Goal: Task Accomplishment & Management: Manage account settings

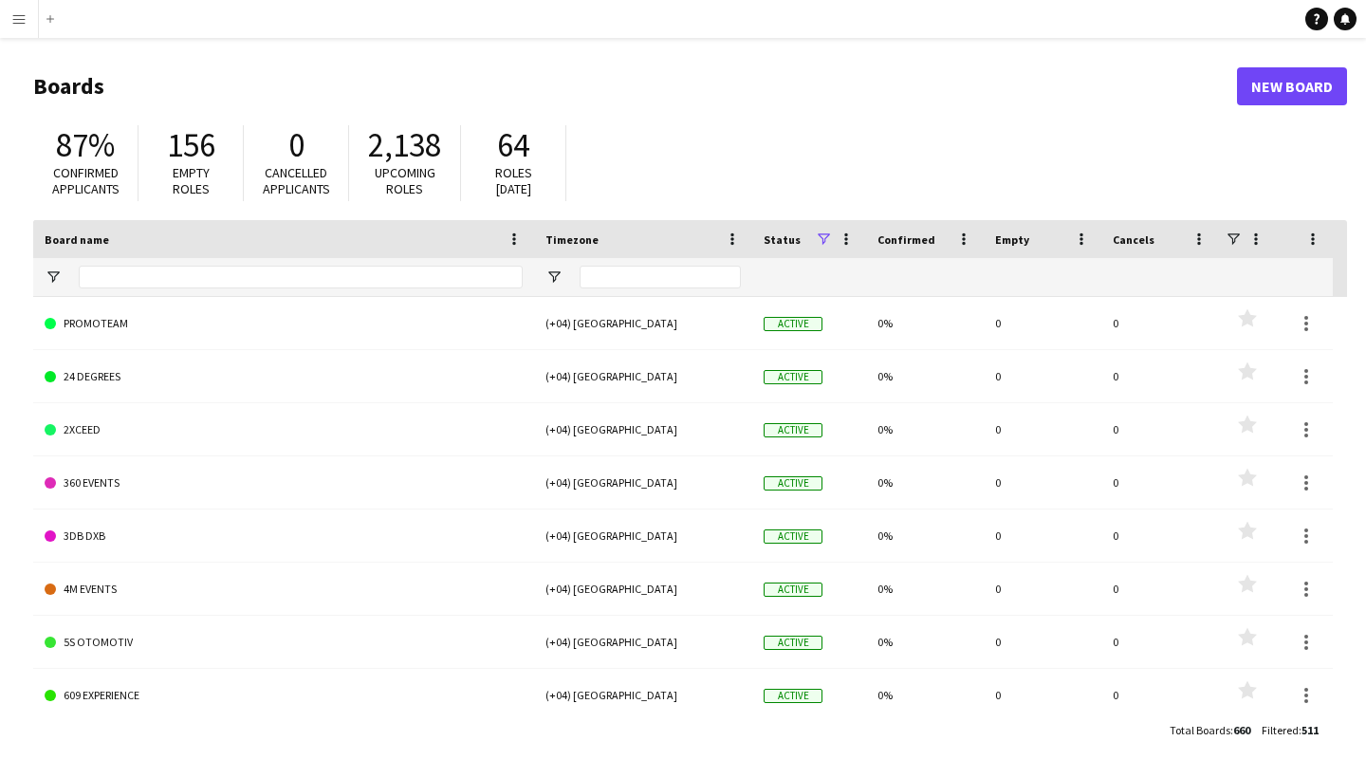
click at [906, 84] on h1 "Boards" at bounding box center [635, 86] width 1204 height 28
click at [1338, 19] on link "Notifications" at bounding box center [1345, 19] width 23 height 23
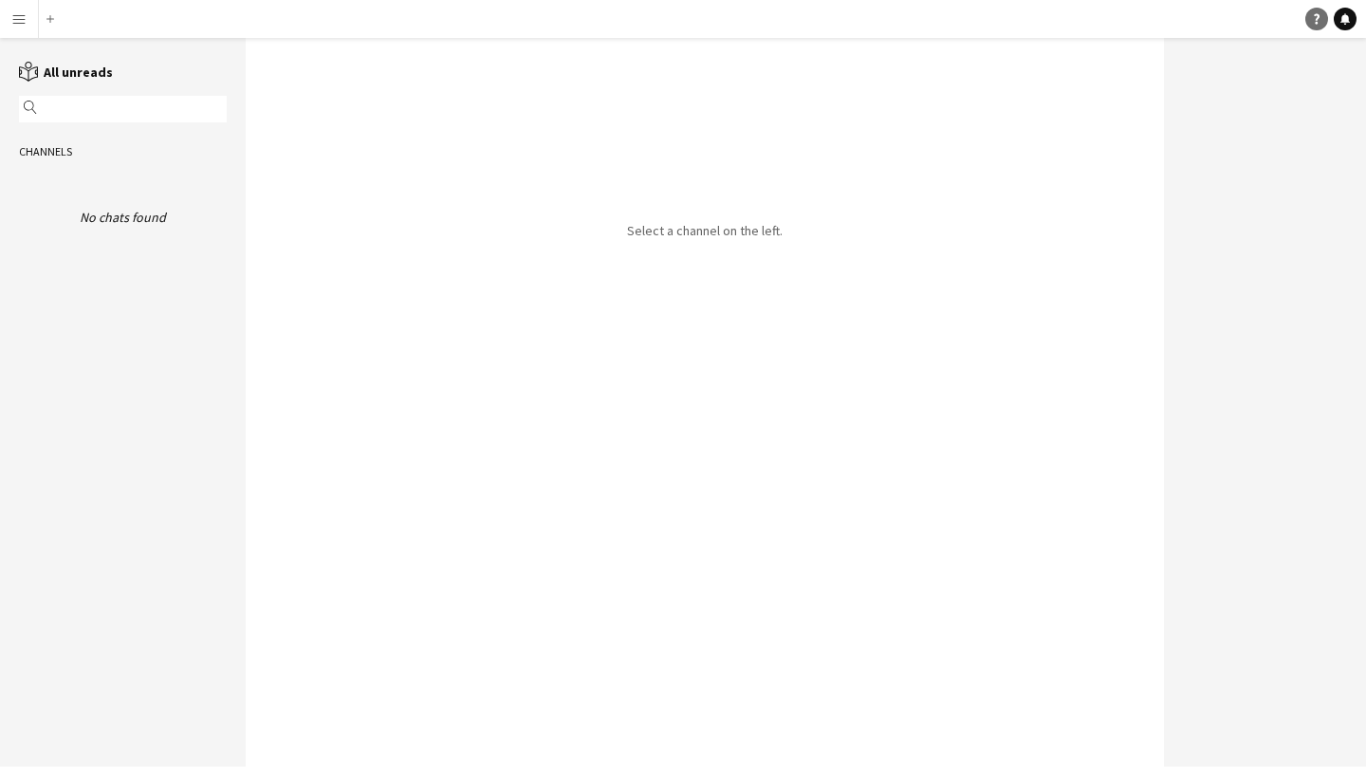
click at [1316, 22] on icon at bounding box center [1317, 19] width 6 height 10
click at [23, 18] on app-icon "Menu" at bounding box center [18, 18] width 15 height 15
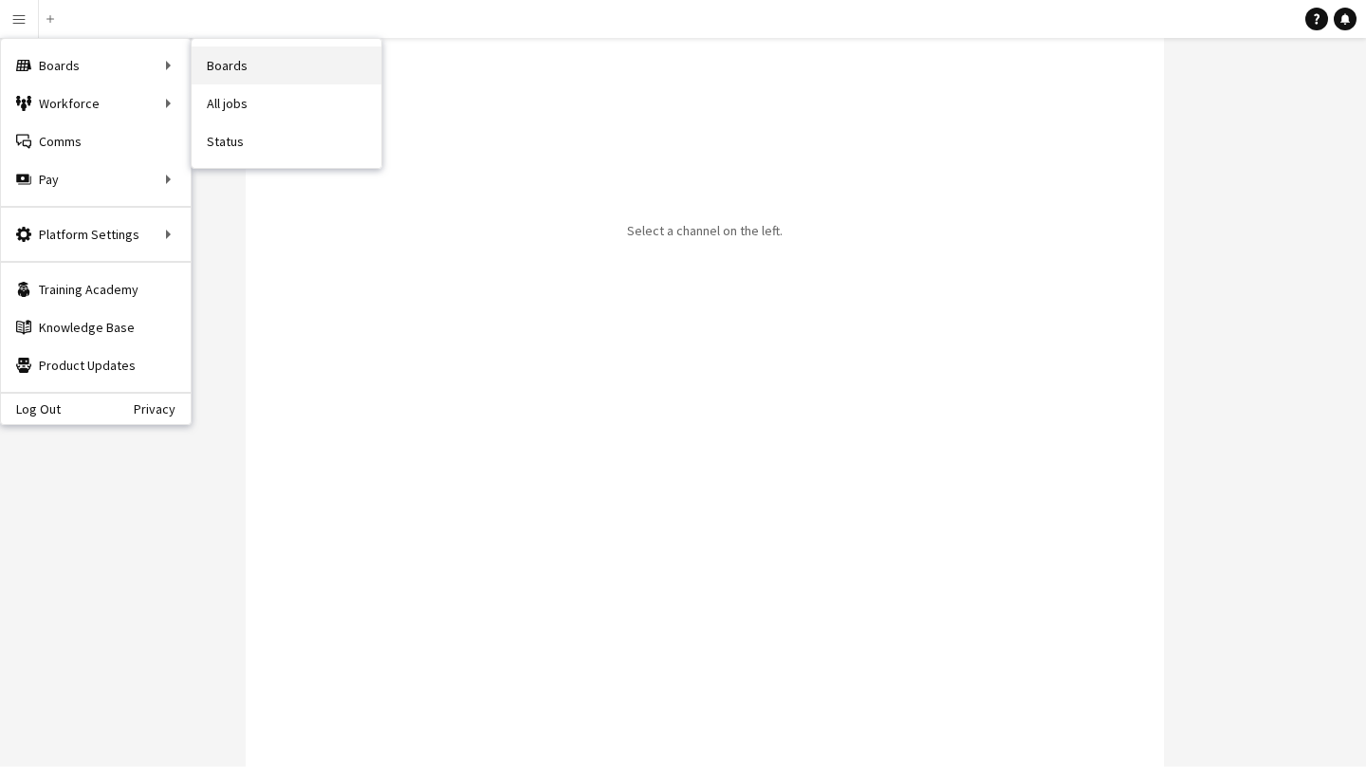
click at [286, 71] on link "Boards" at bounding box center [287, 65] width 190 height 38
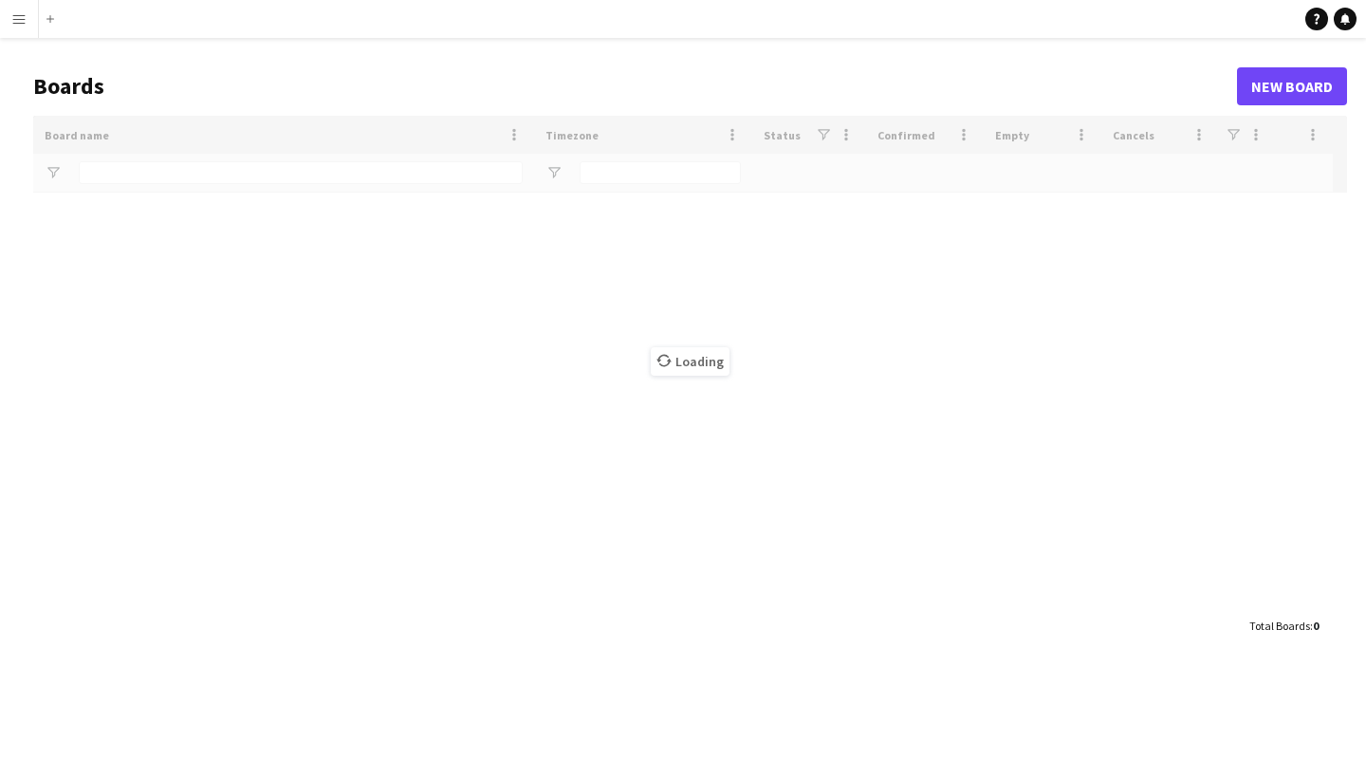
click at [23, 22] on app-icon "Menu" at bounding box center [18, 18] width 15 height 15
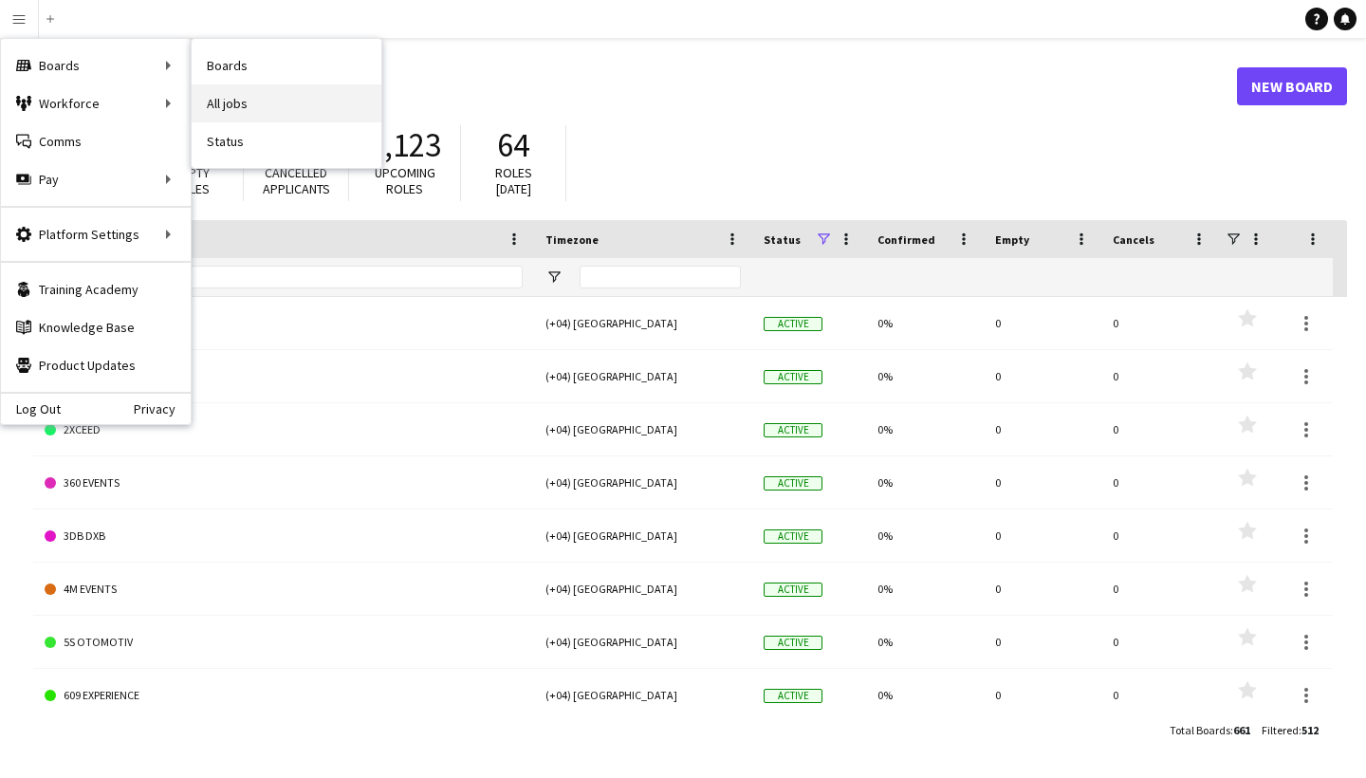
click at [227, 104] on link "All jobs" at bounding box center [287, 103] width 190 height 38
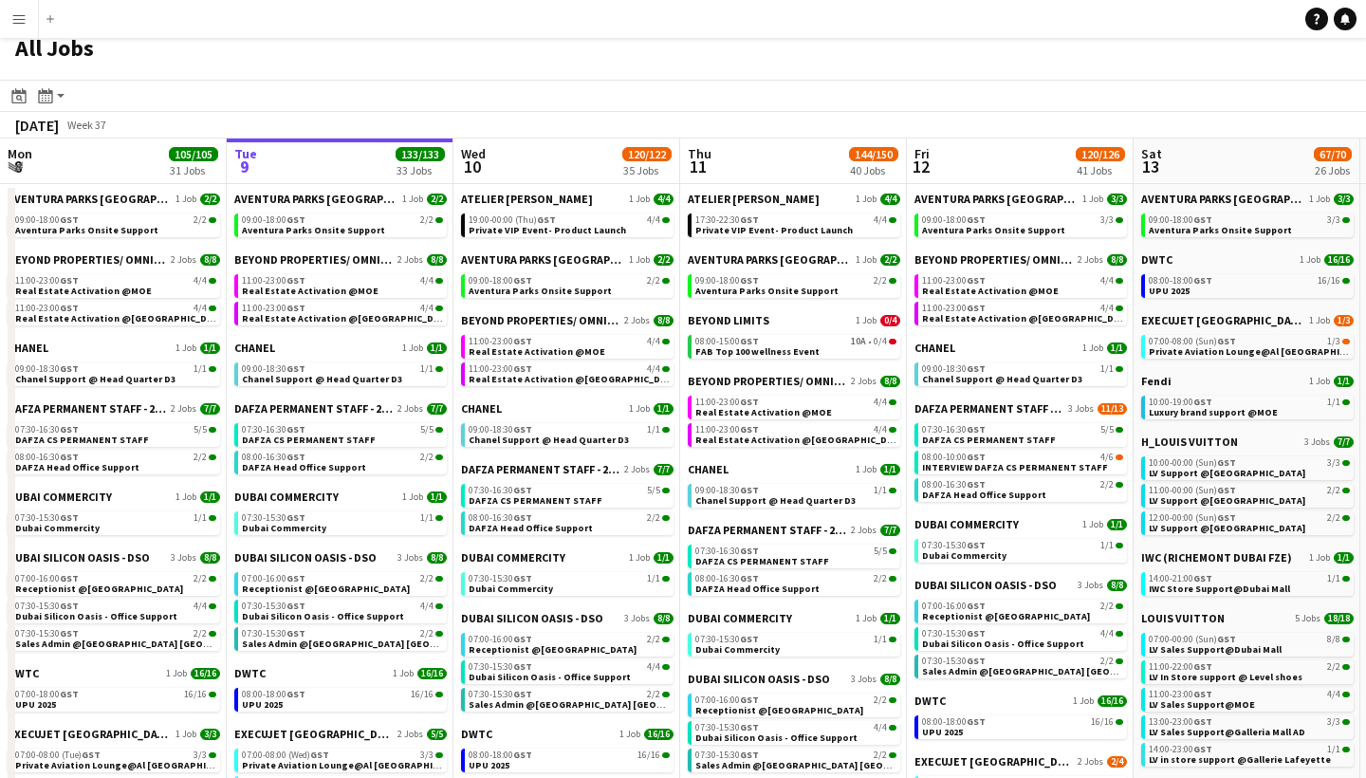
scroll to position [19, 0]
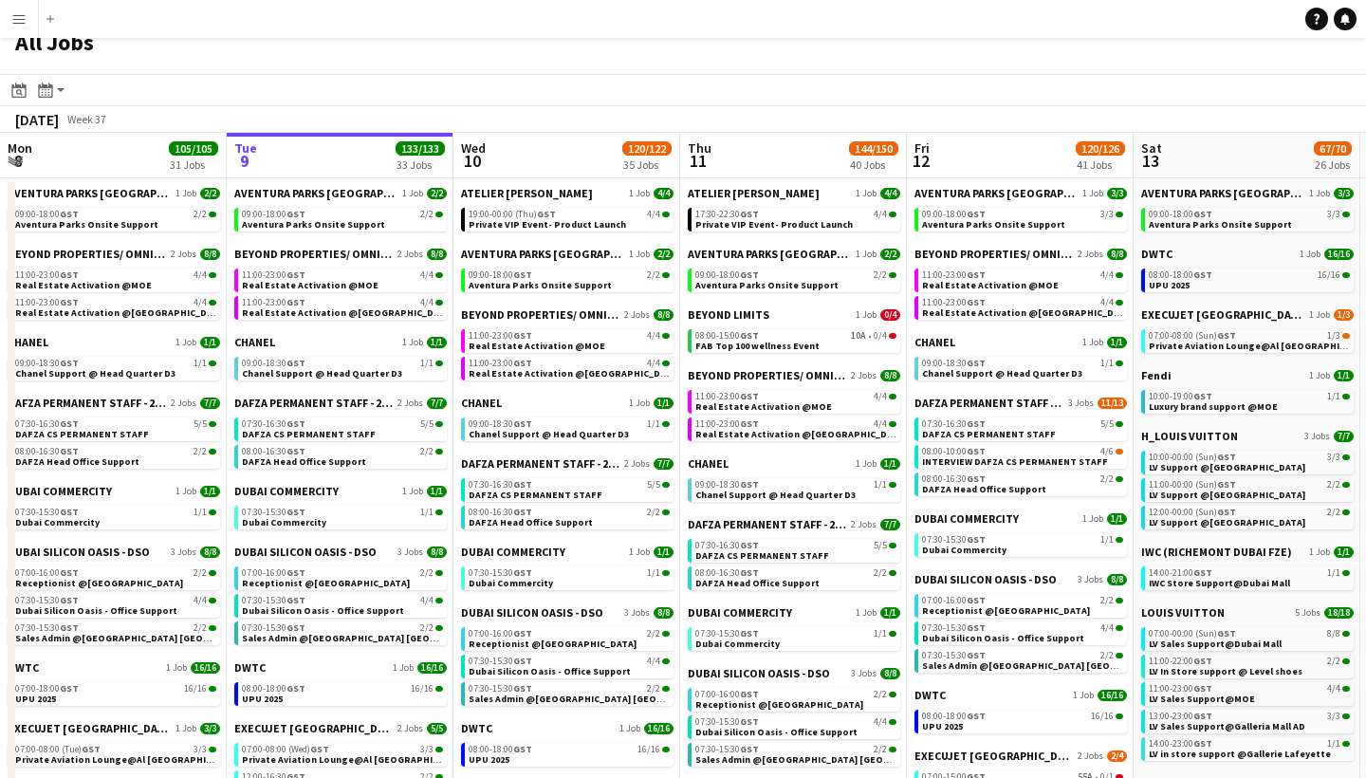
click at [21, 25] on app-icon "Menu" at bounding box center [18, 18] width 15 height 15
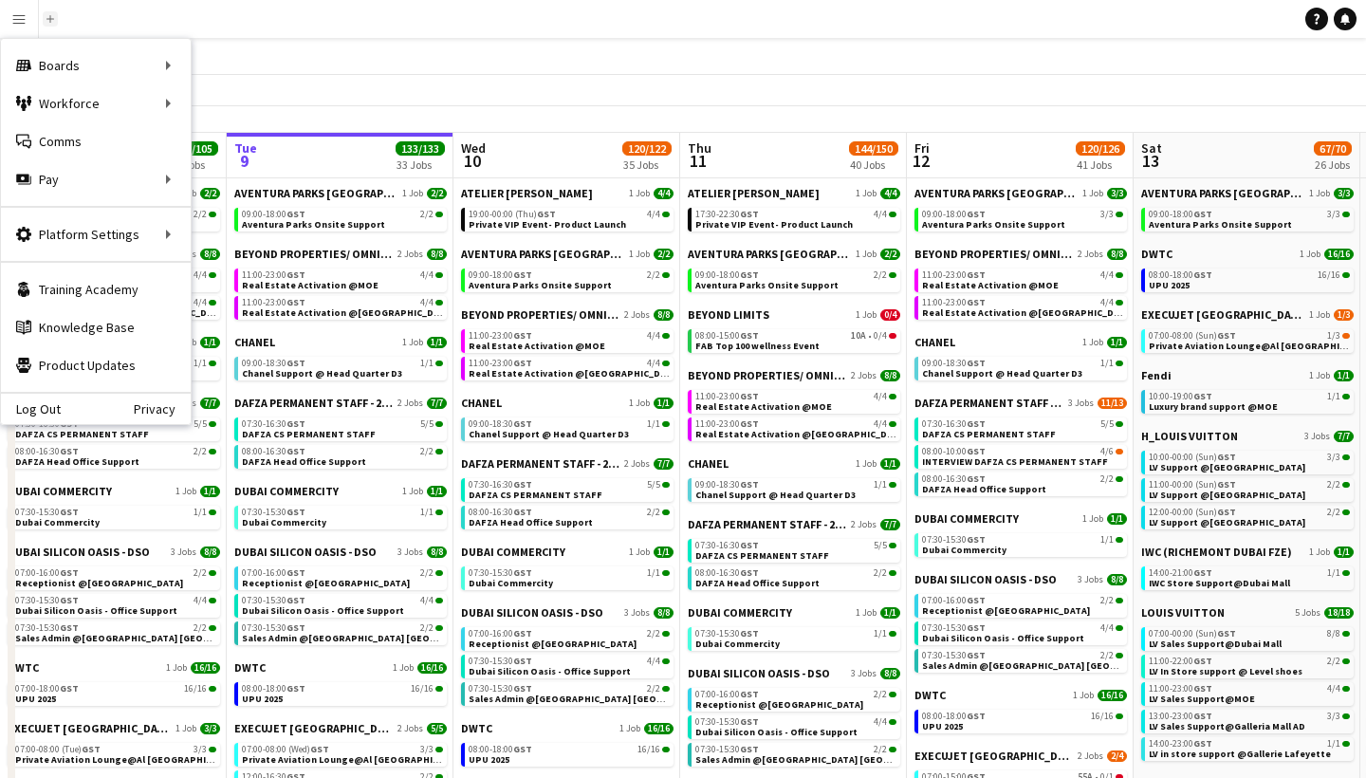
click at [57, 20] on button "Add" at bounding box center [50, 18] width 15 height 15
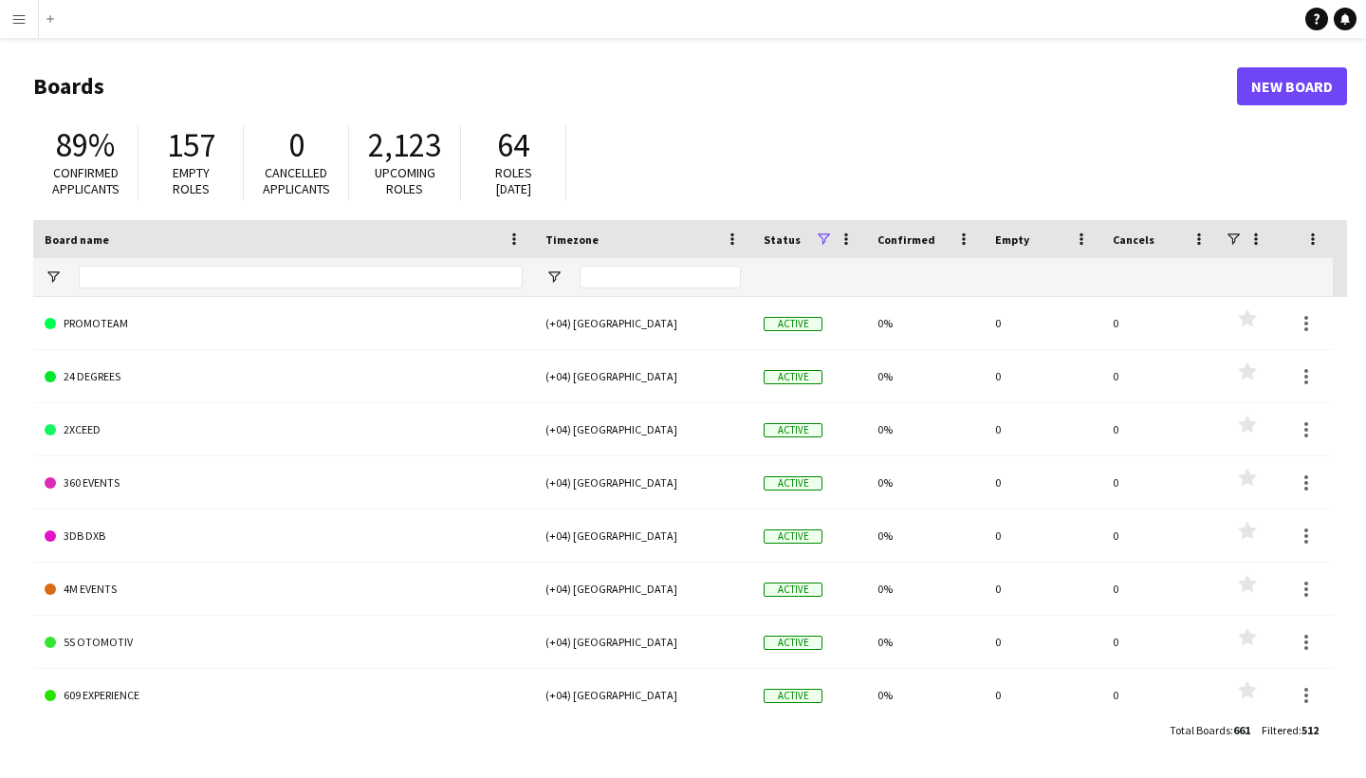
click at [15, 21] on app-icon "Menu" at bounding box center [18, 18] width 15 height 15
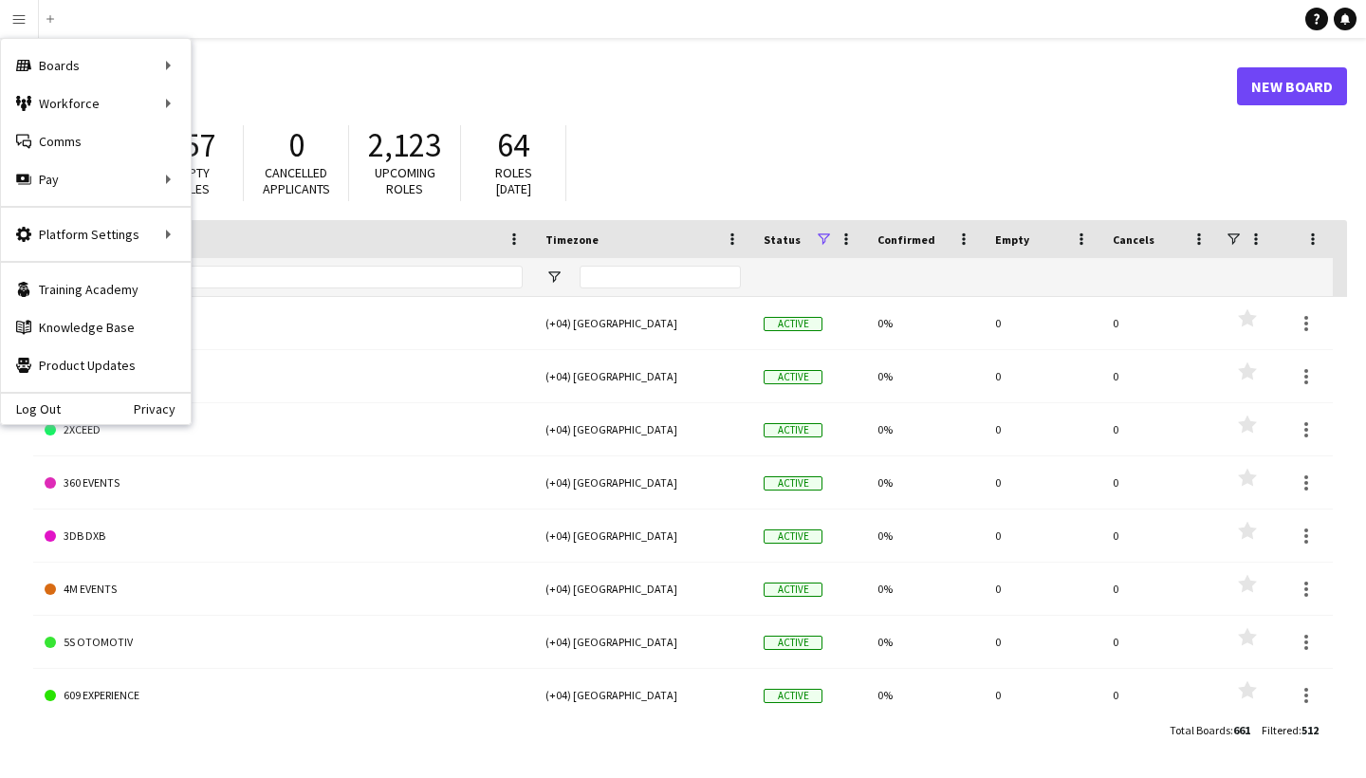
click at [718, 109] on header "Boards New Board" at bounding box center [690, 86] width 1314 height 59
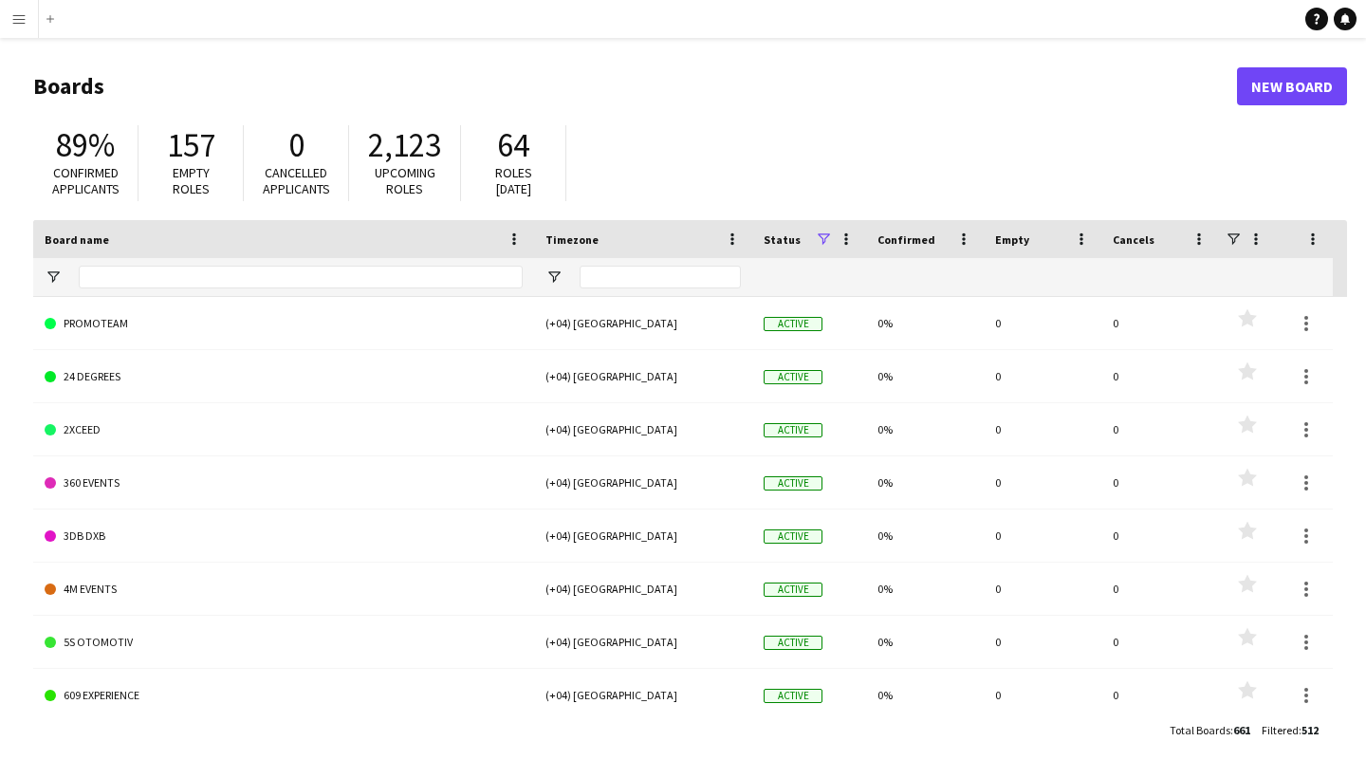
click at [28, 25] on button "Menu" at bounding box center [19, 19] width 38 height 38
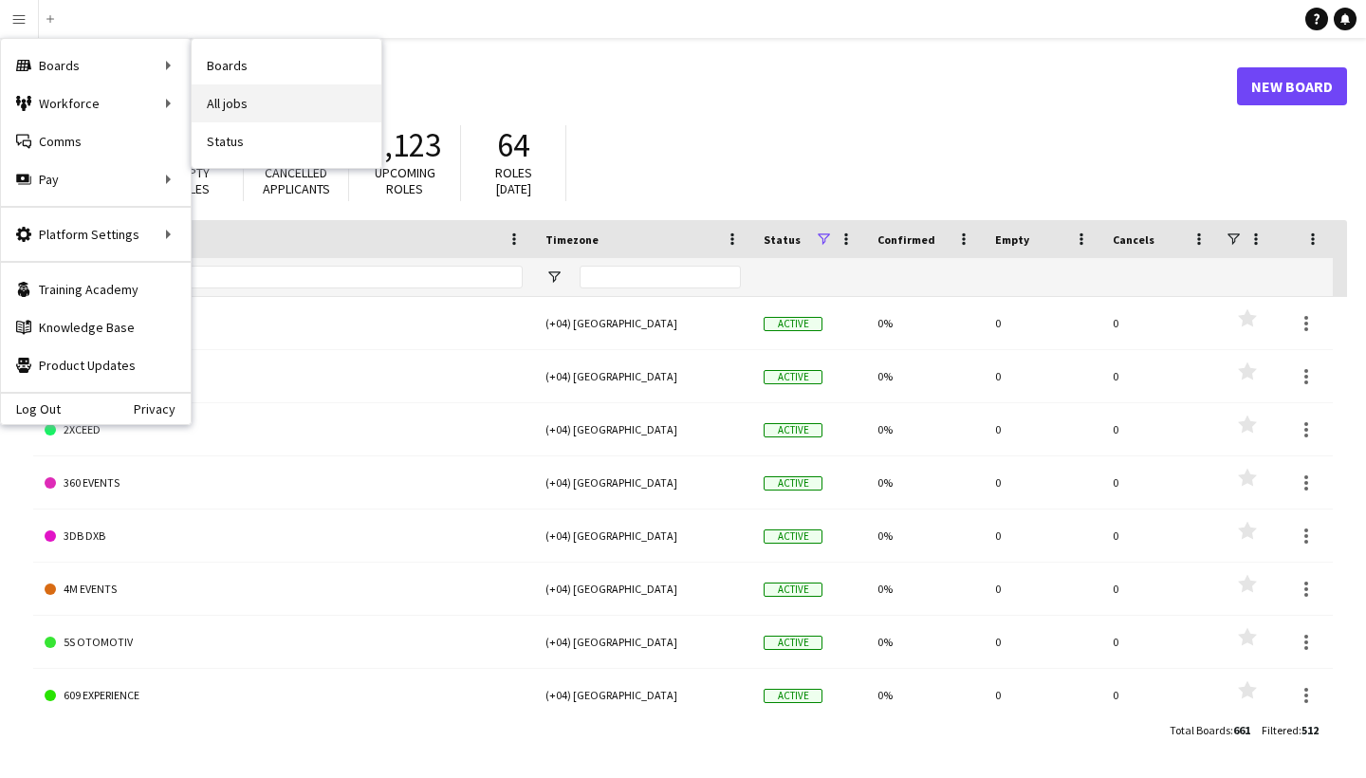
click at [258, 111] on link "All jobs" at bounding box center [287, 103] width 190 height 38
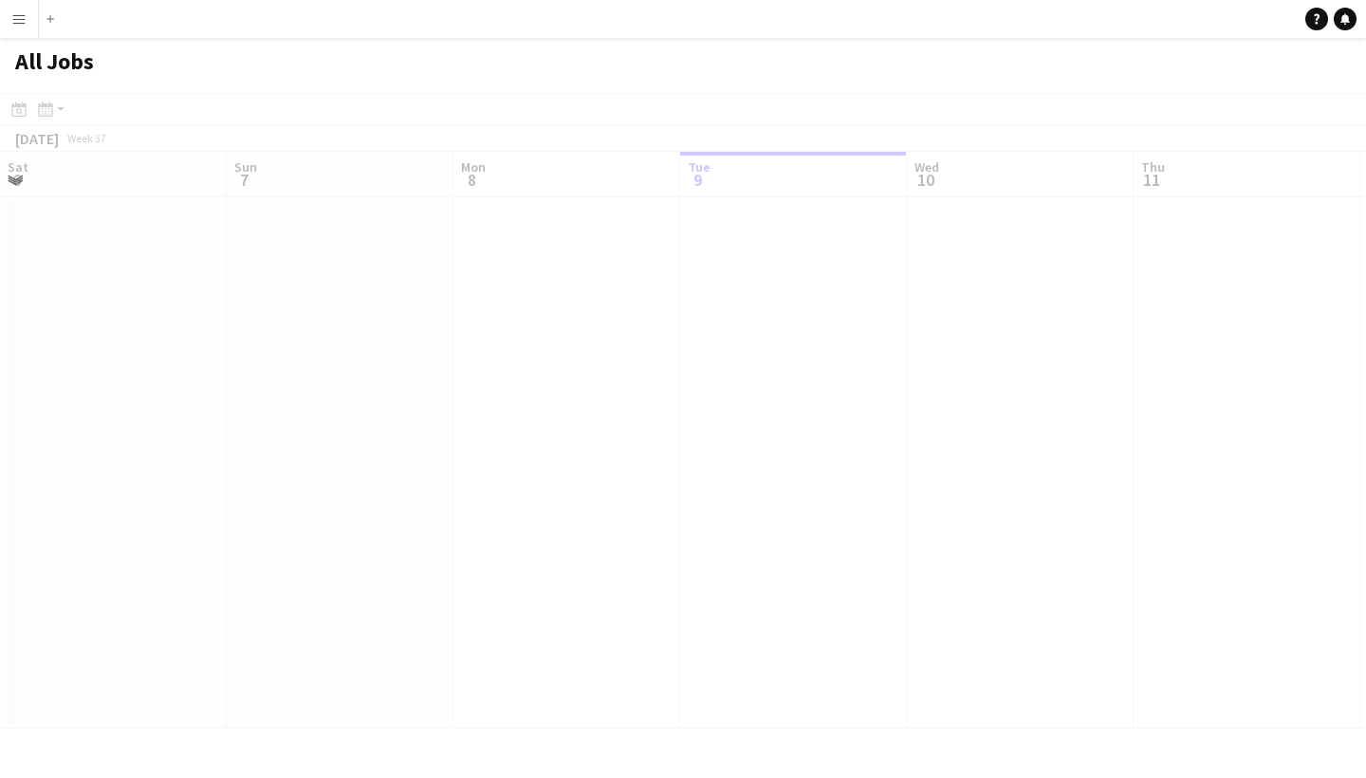
scroll to position [0, 454]
click at [605, 240] on div at bounding box center [683, 438] width 1366 height 691
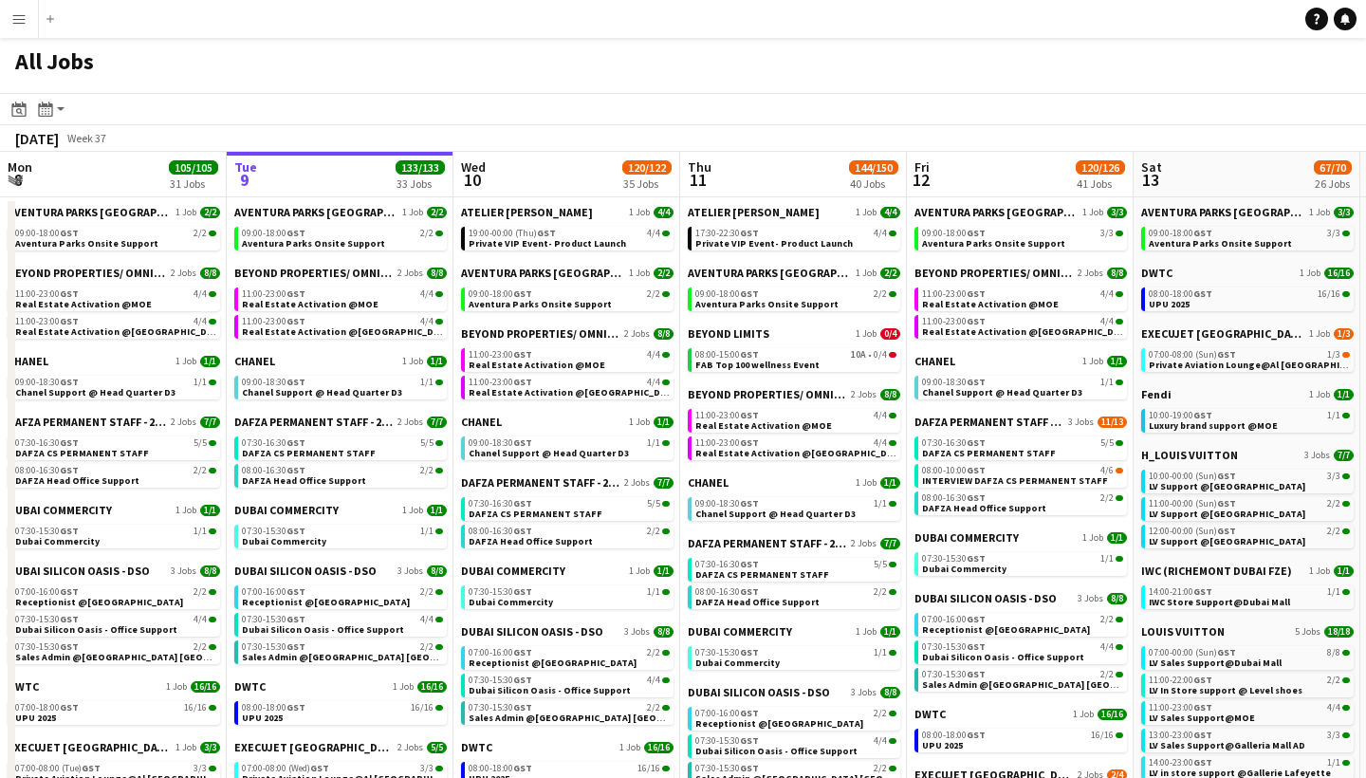
click at [520, 182] on app-all-jobs-date-header "Wed 10 120/122 35 Jobs" at bounding box center [567, 175] width 227 height 46
click at [57, 109] on app-action-btn "Month view / Day view" at bounding box center [51, 109] width 34 height 23
click at [99, 210] on link "Month view" at bounding box center [102, 210] width 104 height 17
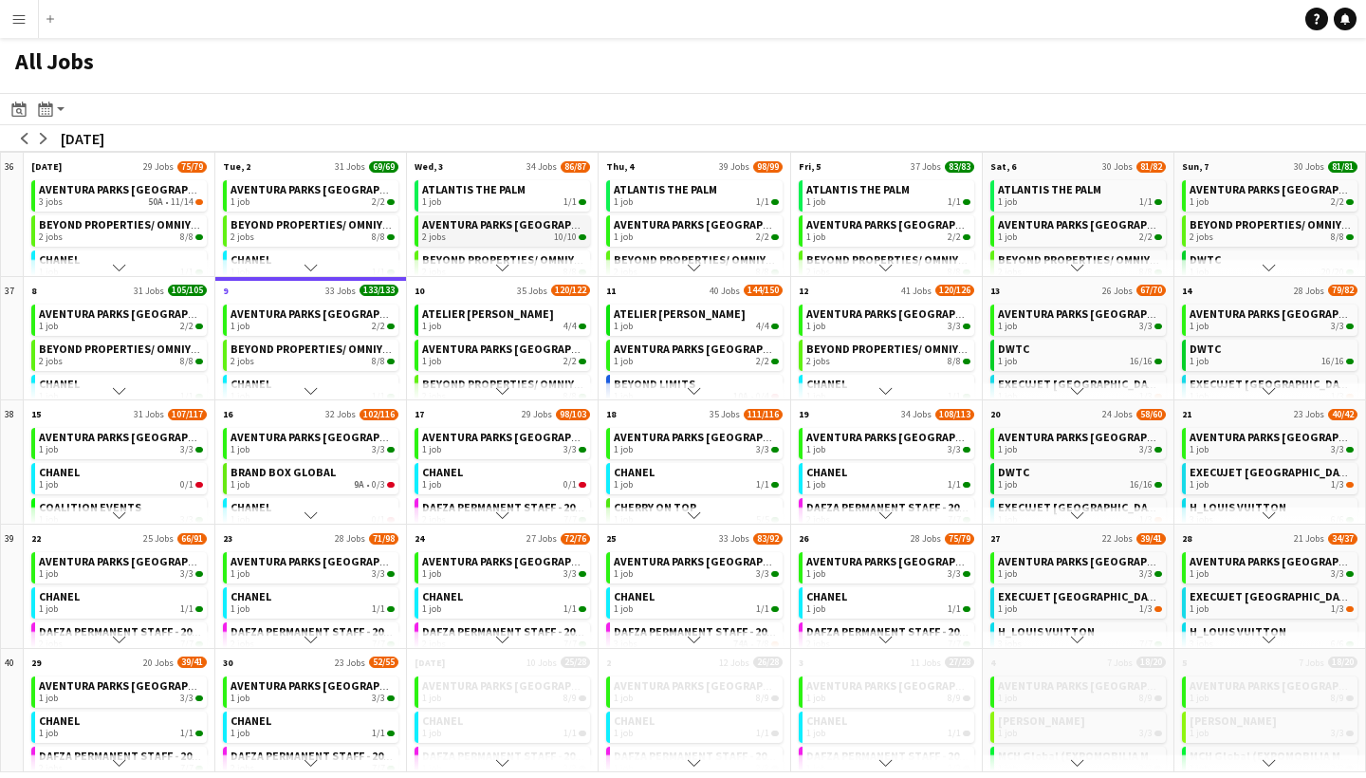
scroll to position [0, 0]
click at [267, 166] on app-all-jobs-month-view-date-header "Tue, 2 31 Jobs 69/69" at bounding box center [310, 165] width 191 height 24
click at [265, 163] on app-all-jobs-month-view-date-header "Tue, 2 31 Jobs 69/69" at bounding box center [310, 165] width 191 height 24
click at [451, 162] on app-all-jobs-month-view-date-header "Wed, 3 34 Jobs 86/87" at bounding box center [502, 165] width 191 height 24
click at [314, 267] on app-icon "Scroll down" at bounding box center [311, 267] width 13 height 13
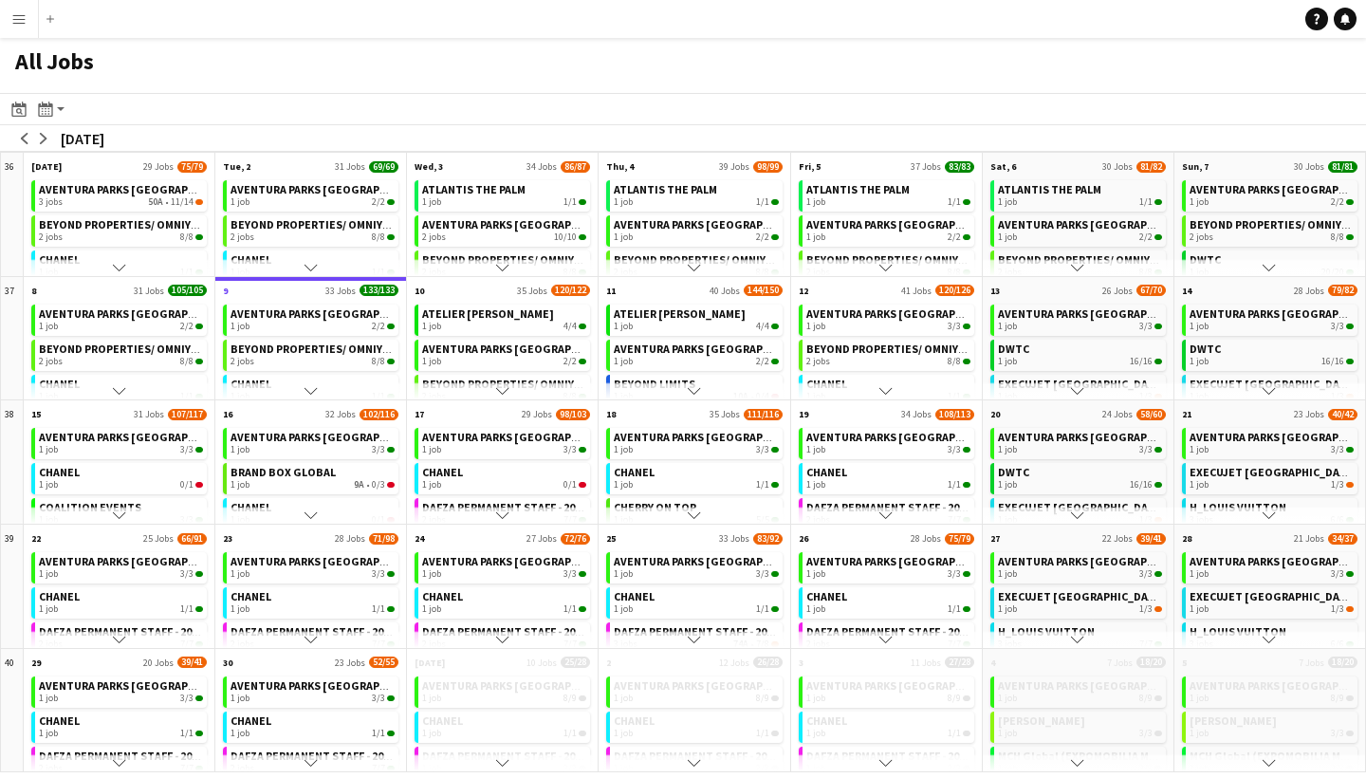
scroll to position [100, 0]
click at [308, 268] on app-icon "Scroll down" at bounding box center [311, 267] width 13 height 13
click at [58, 114] on app-action-btn "Month view / Day view" at bounding box center [51, 109] width 34 height 23
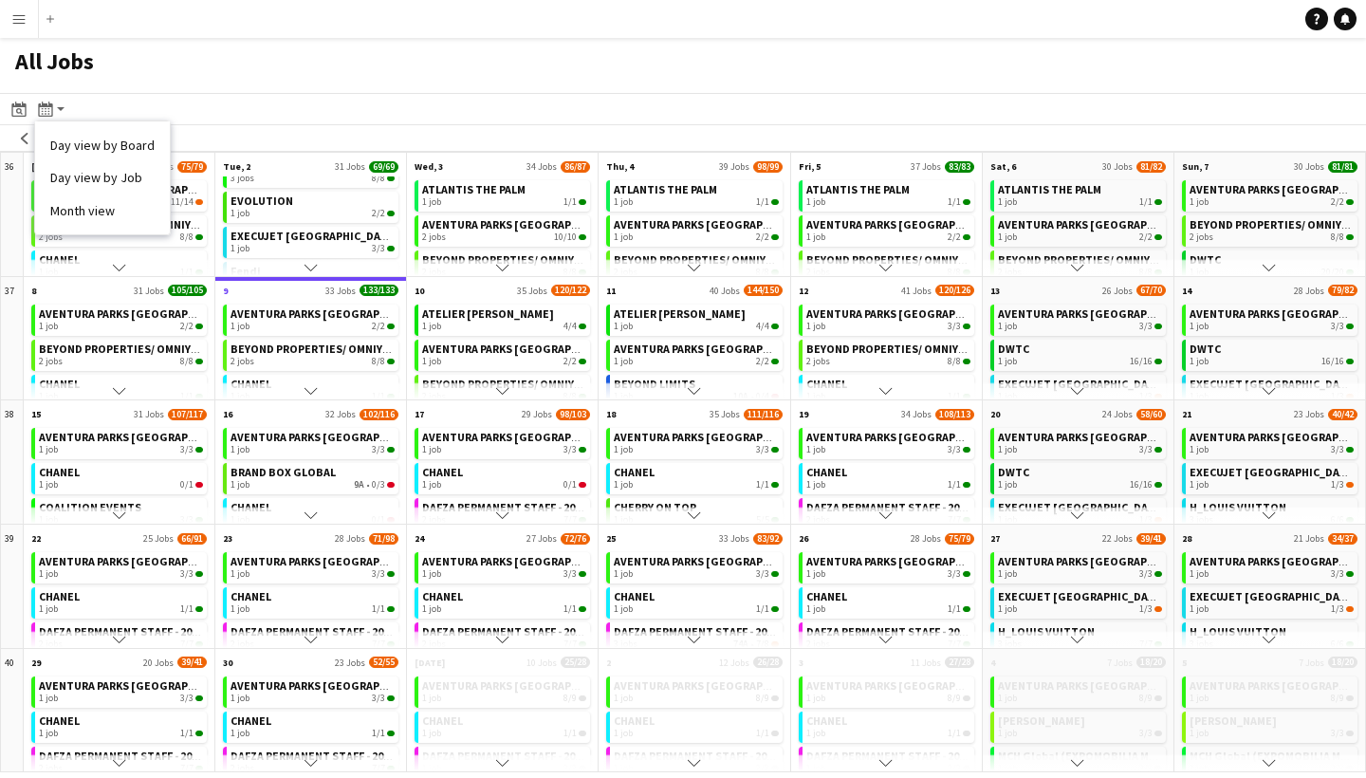
click at [114, 107] on app-toolbar "Date picker [DATE] [DATE] [DATE] M [DATE] T [DATE] W [DATE] T [DATE] F [DATE] S…" at bounding box center [683, 109] width 1366 height 32
click at [28, 138] on app-icon "arrow-left" at bounding box center [24, 138] width 11 height 11
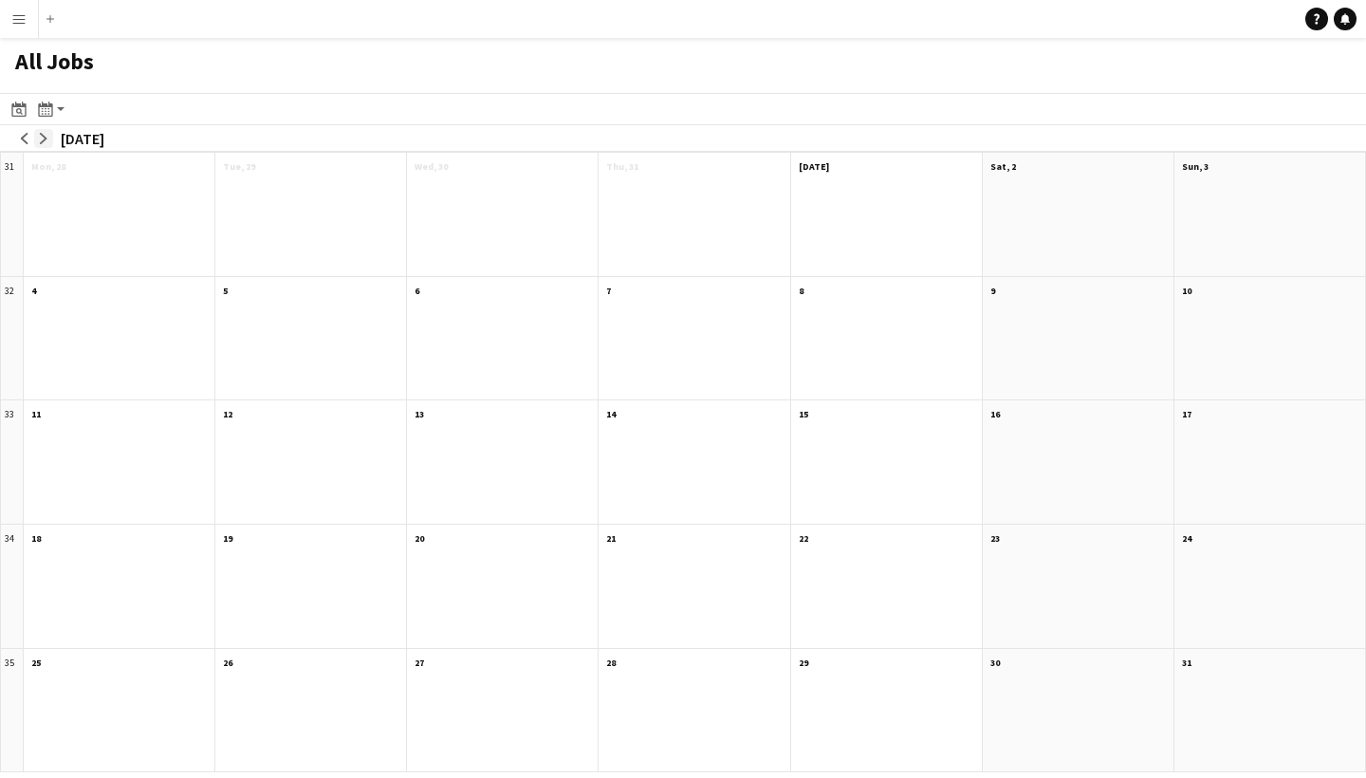
click at [42, 139] on app-icon "arrow-right" at bounding box center [43, 138] width 11 height 11
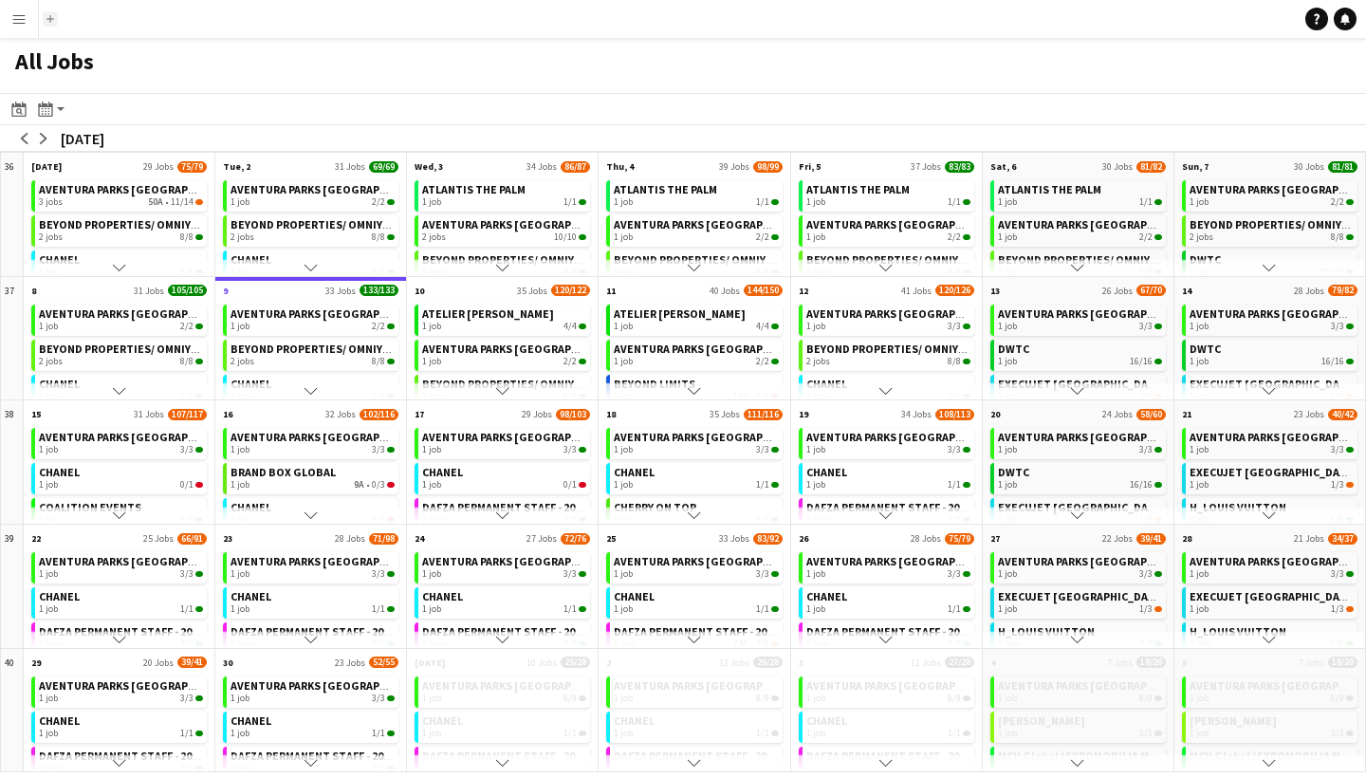
click at [49, 20] on app-icon "Add" at bounding box center [50, 19] width 8 height 8
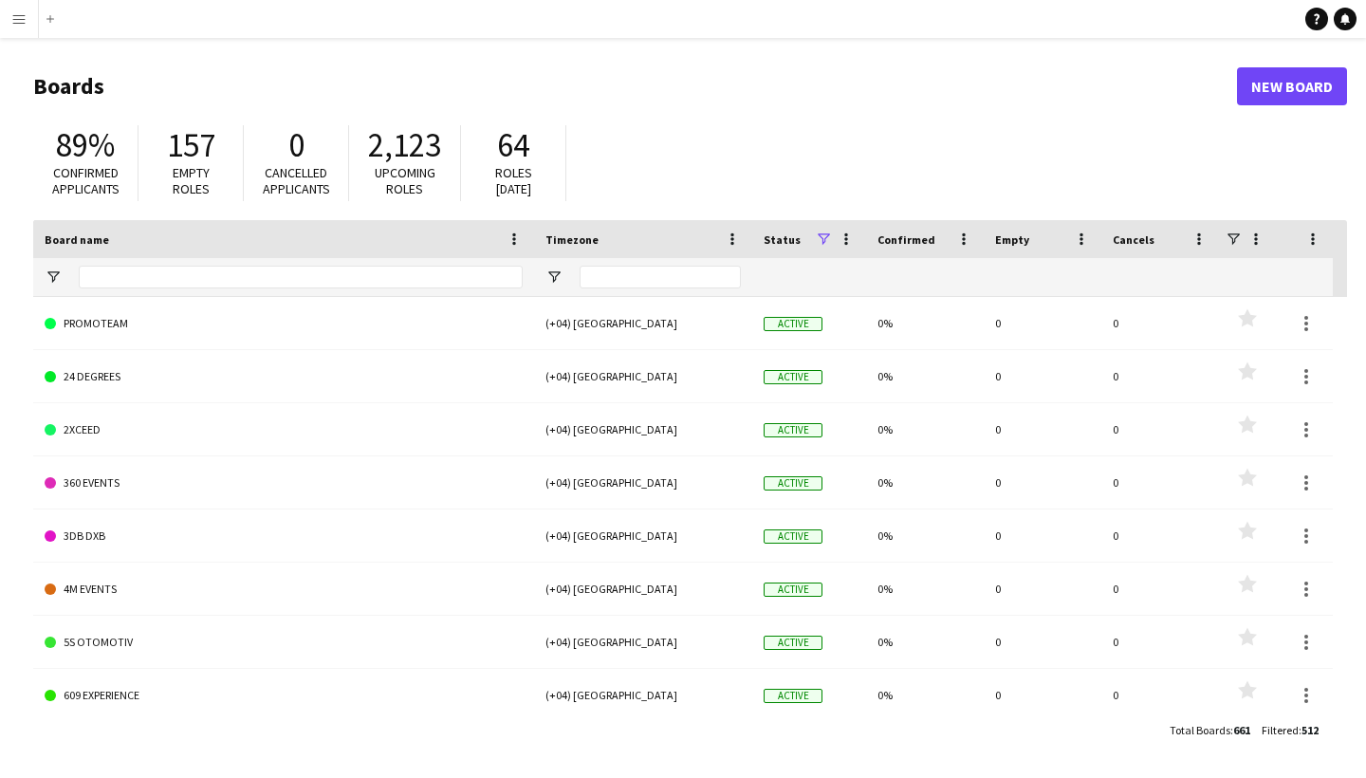
click at [1288, 88] on link "New Board" at bounding box center [1292, 86] width 110 height 38
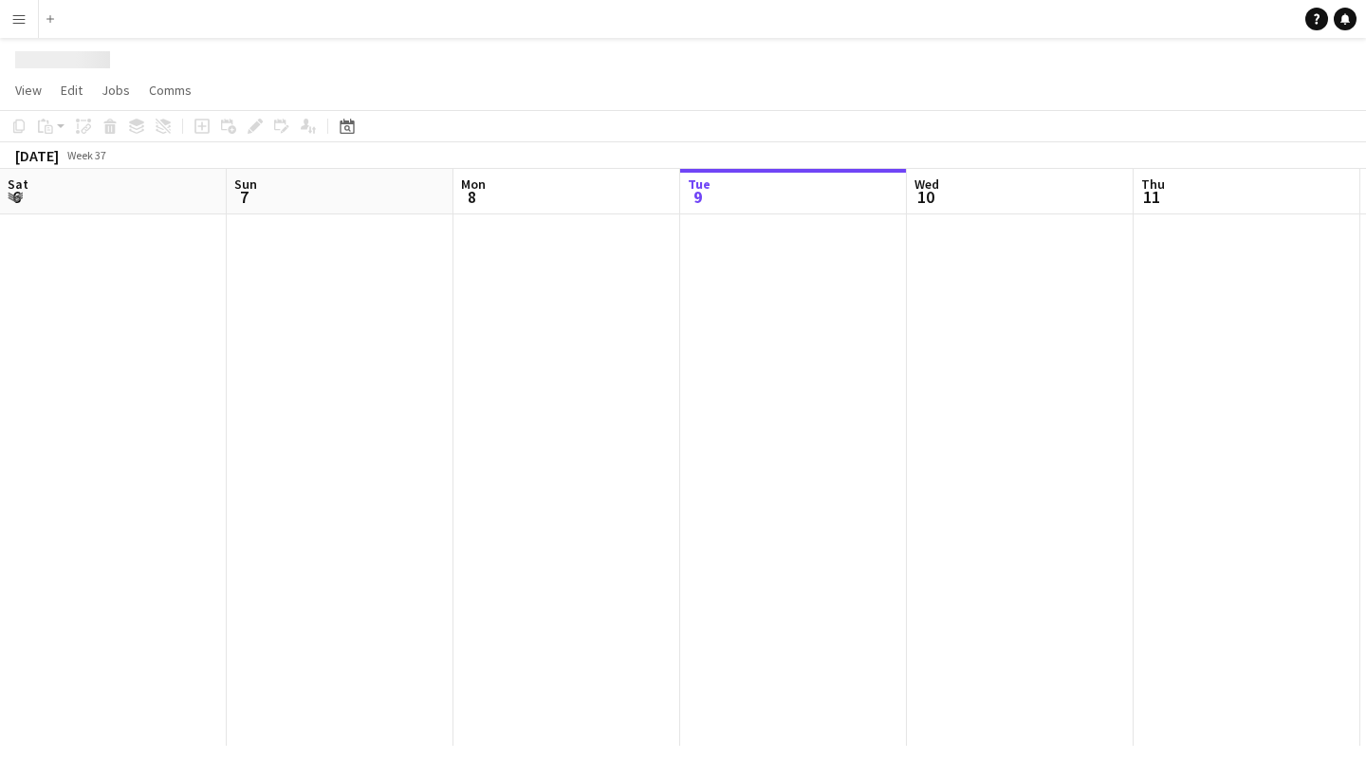
scroll to position [0, 454]
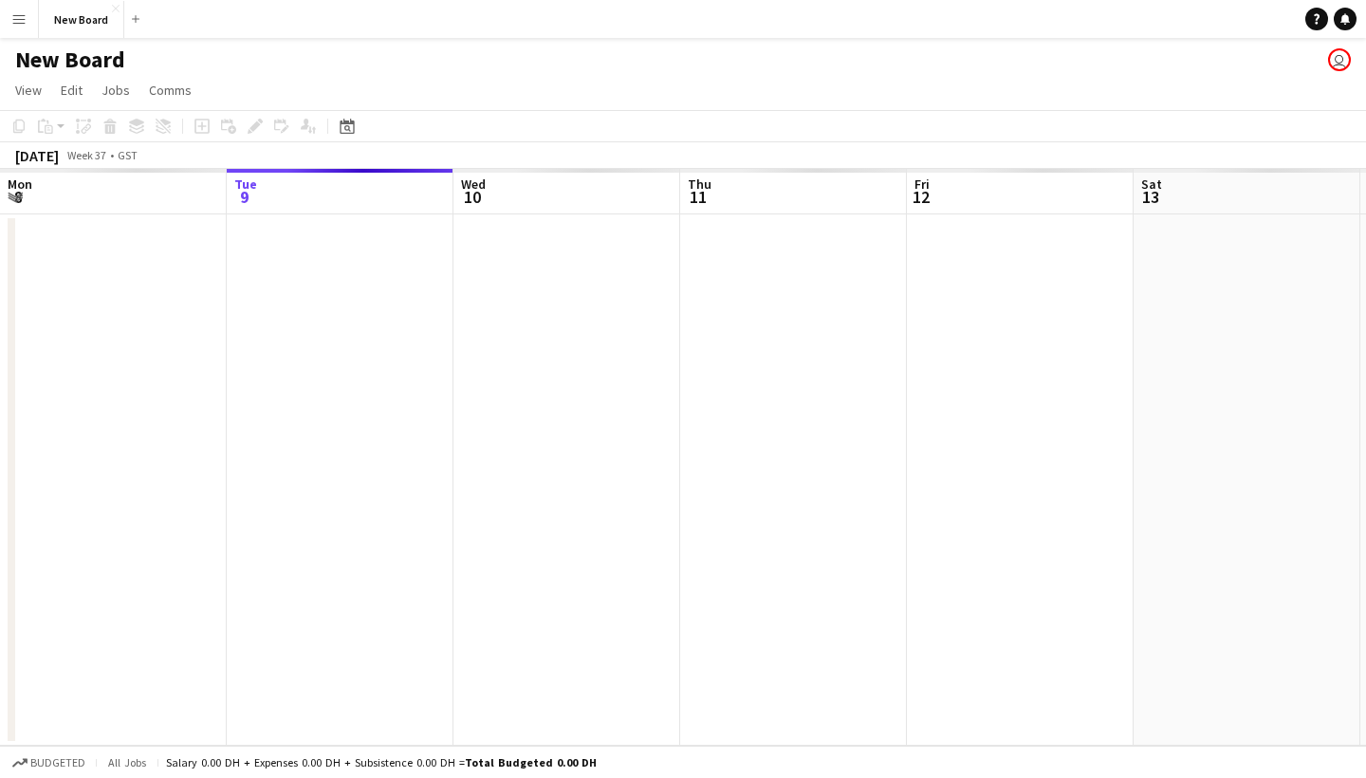
click at [289, 249] on app-date-cell at bounding box center [340, 479] width 227 height 531
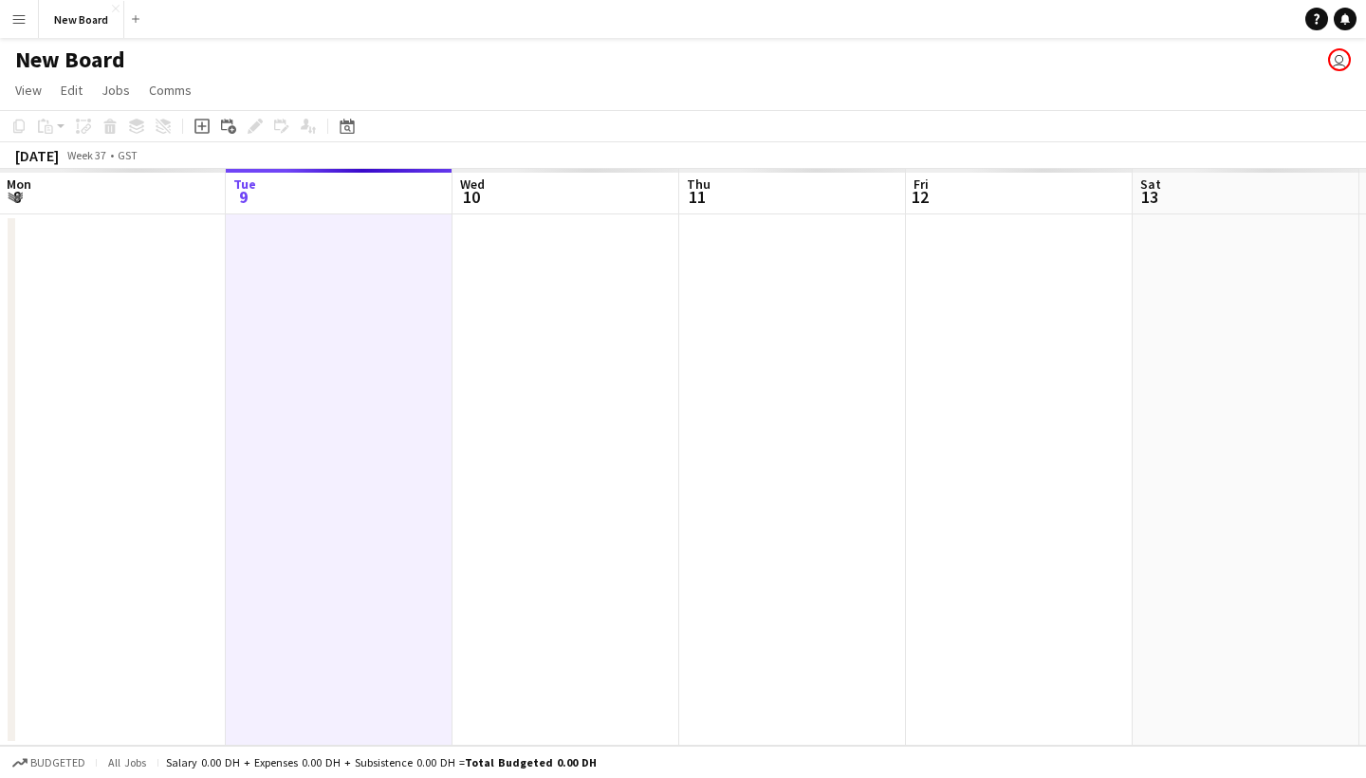
scroll to position [1, 0]
click at [110, 95] on span "Jobs" at bounding box center [116, 90] width 28 height 17
click at [129, 124] on span "New Job" at bounding box center [134, 130] width 49 height 17
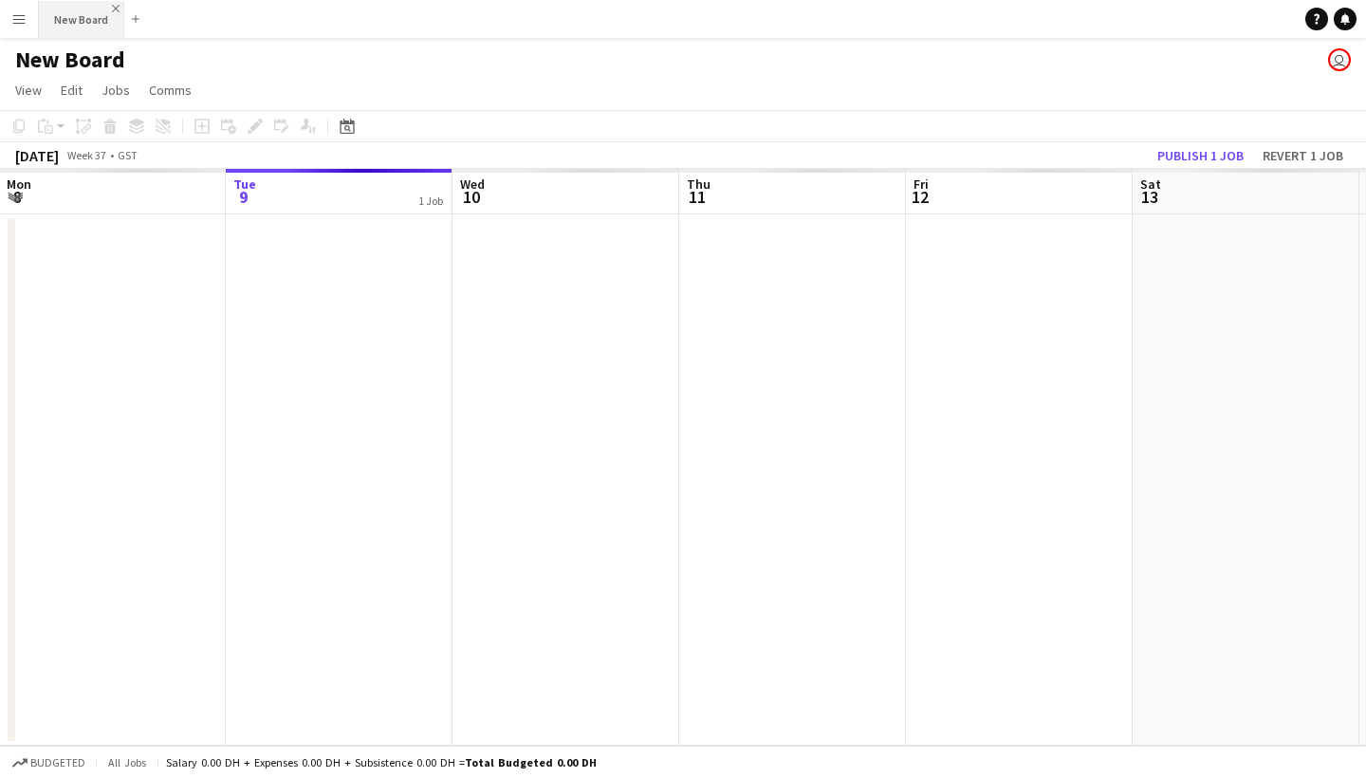
click at [112, 6] on app-icon "Close" at bounding box center [116, 9] width 8 height 8
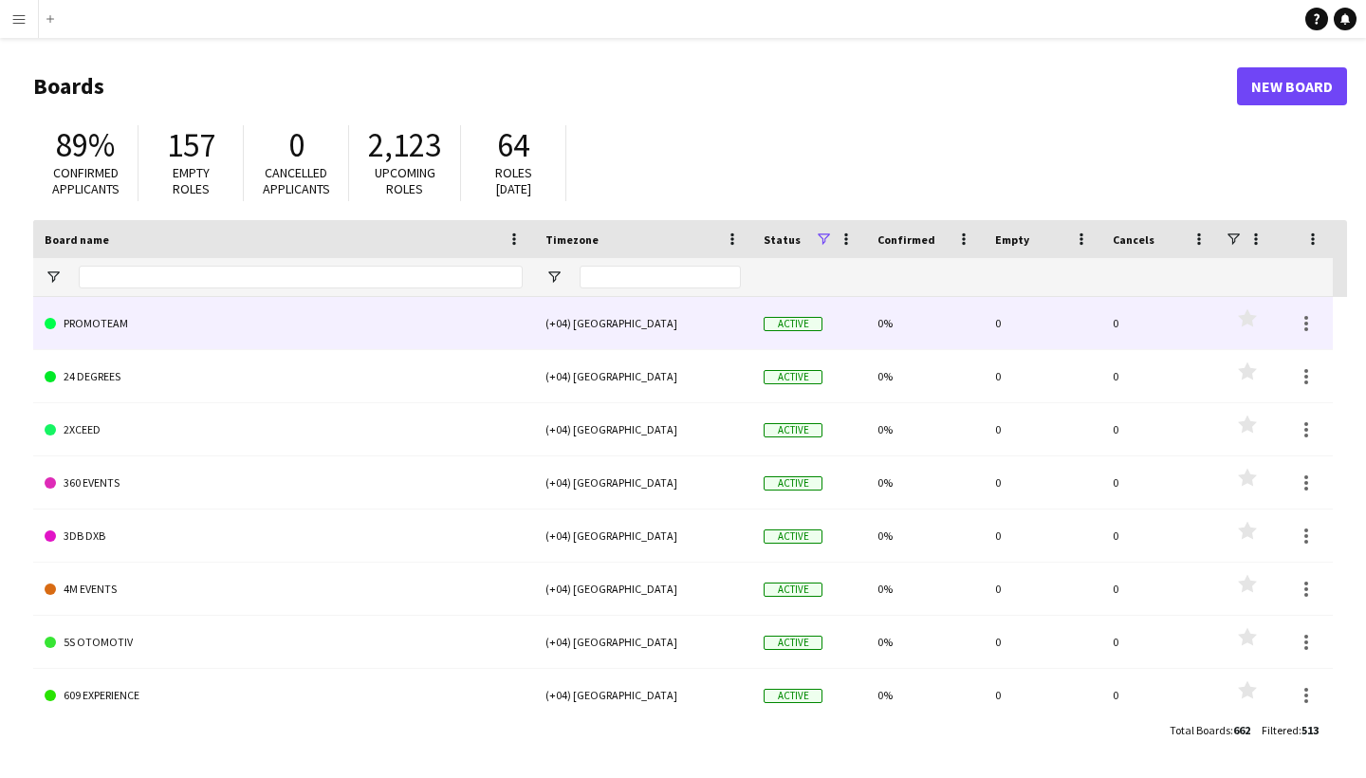
click at [96, 327] on link "PROMOTEAM" at bounding box center [284, 323] width 478 height 53
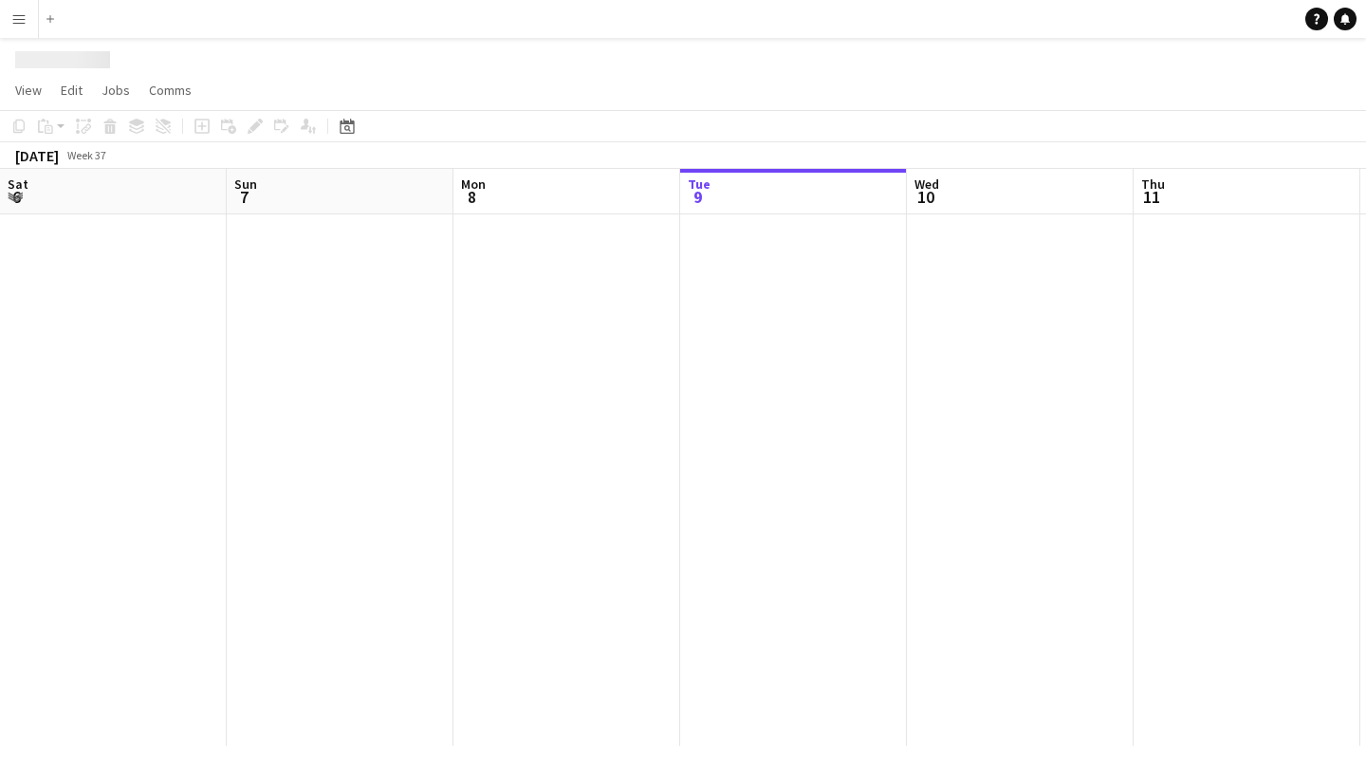
scroll to position [0, 454]
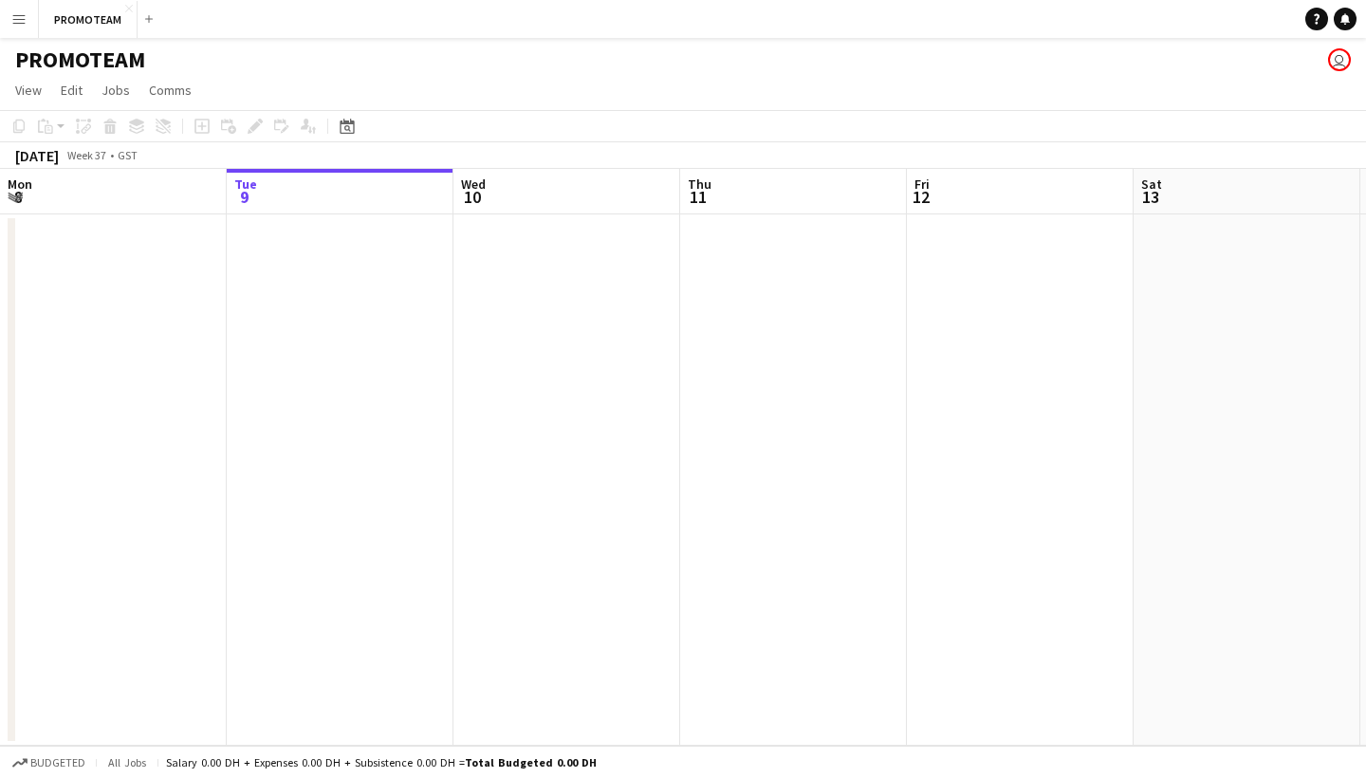
click at [715, 232] on app-date-cell at bounding box center [793, 479] width 227 height 531
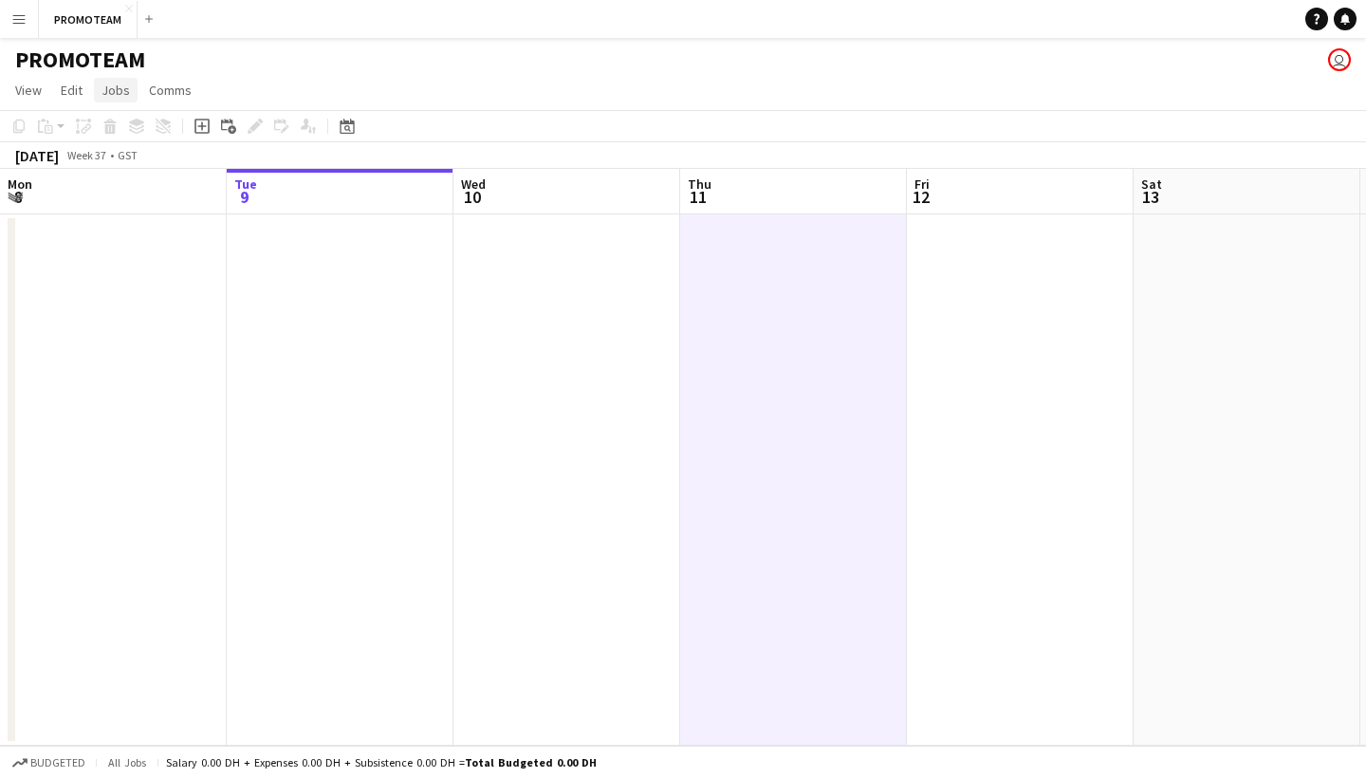
click at [121, 100] on link "Jobs" at bounding box center [116, 90] width 44 height 25
click at [140, 127] on span "New Job" at bounding box center [134, 130] width 49 height 17
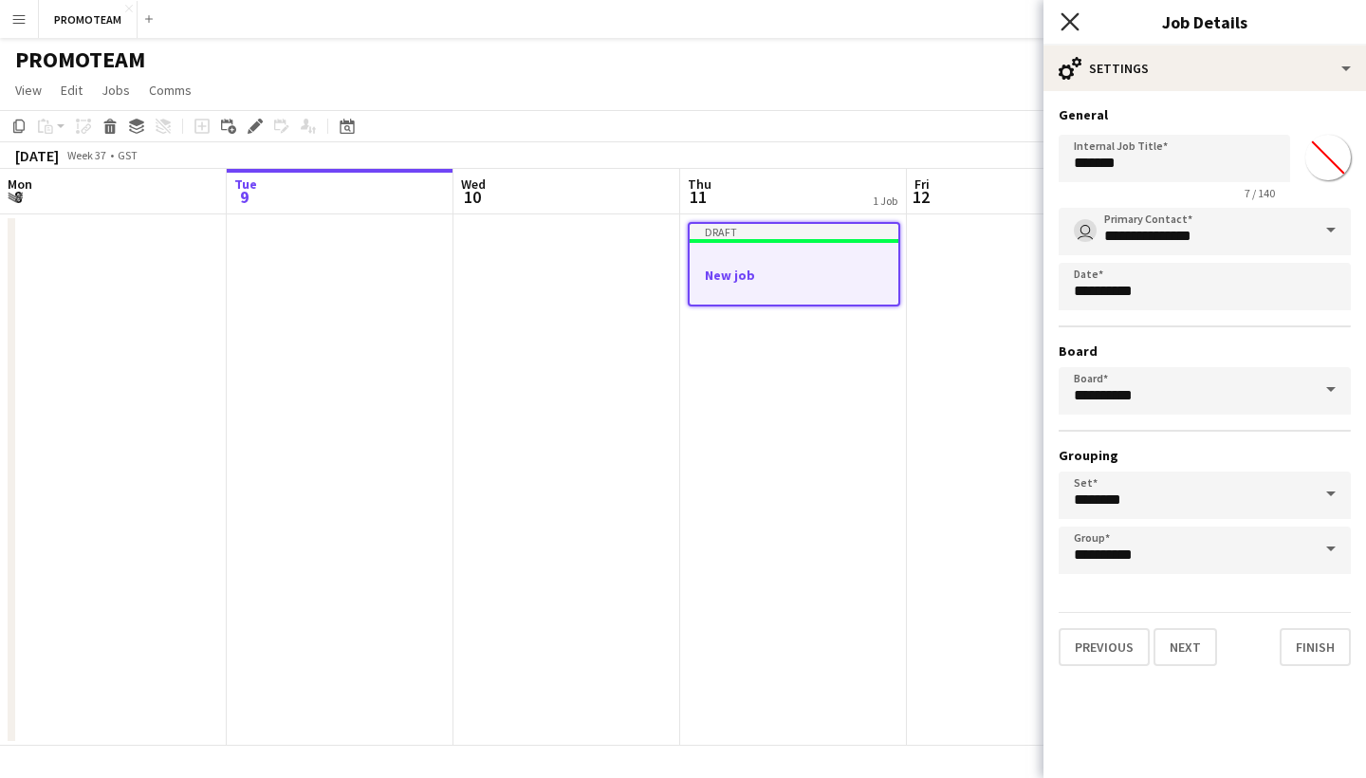
click at [1065, 27] on icon at bounding box center [1070, 21] width 18 height 18
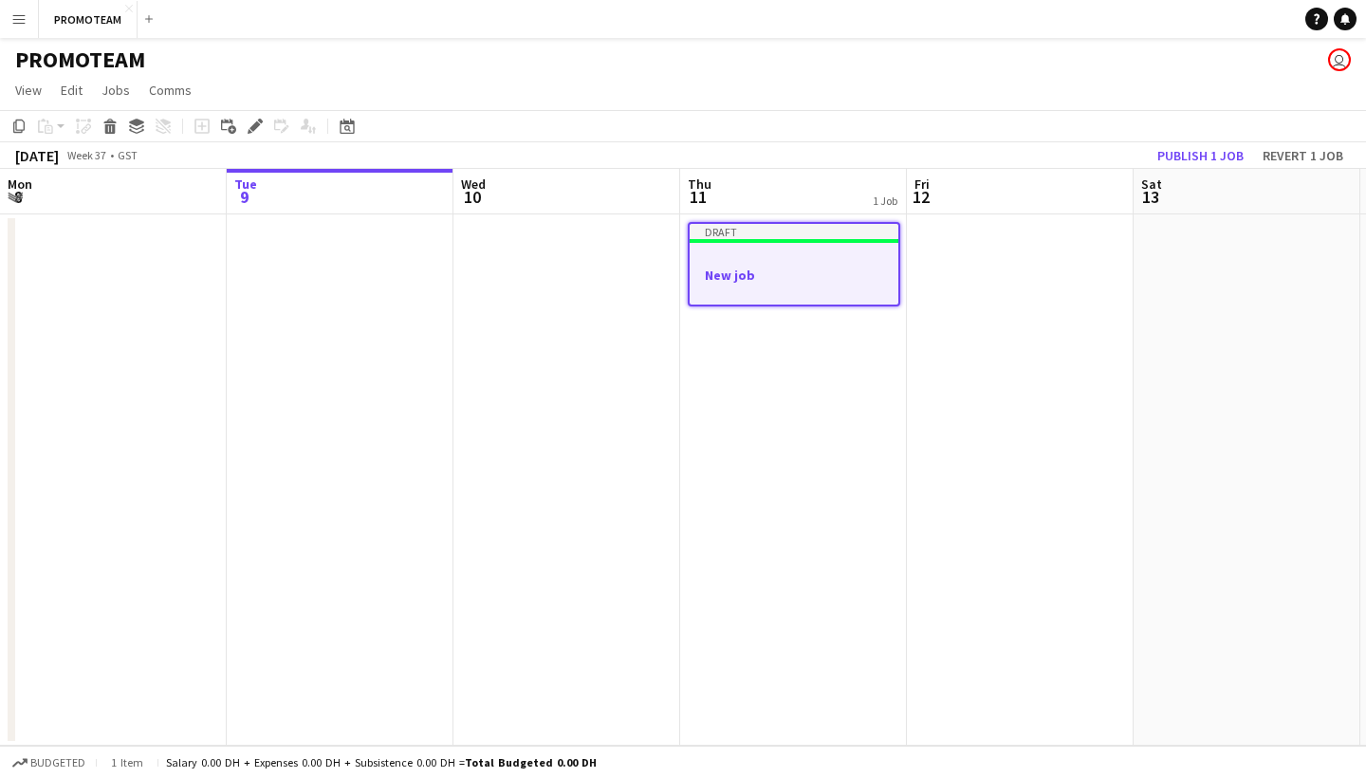
click at [727, 269] on h3 "New job" at bounding box center [794, 275] width 209 height 17
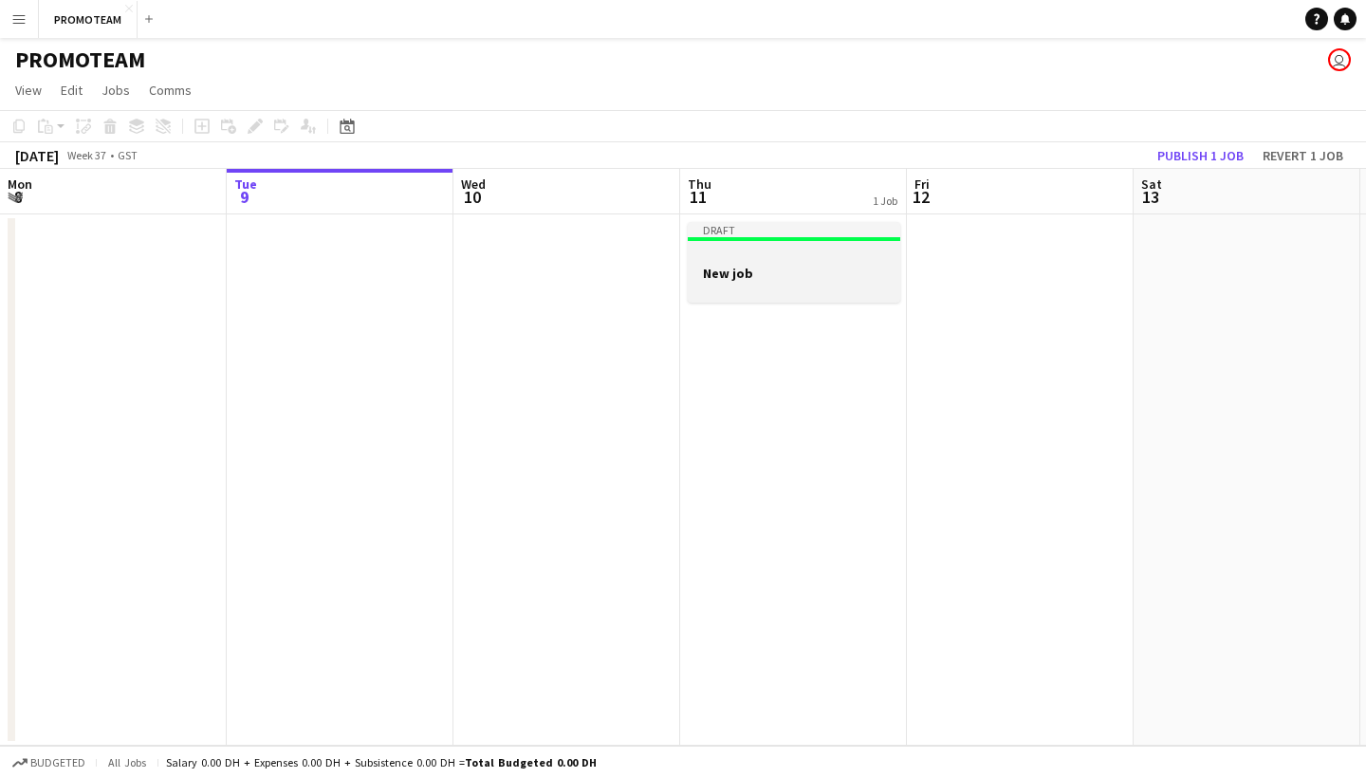
click at [816, 246] on app-job-card "Draft New job" at bounding box center [794, 262] width 213 height 81
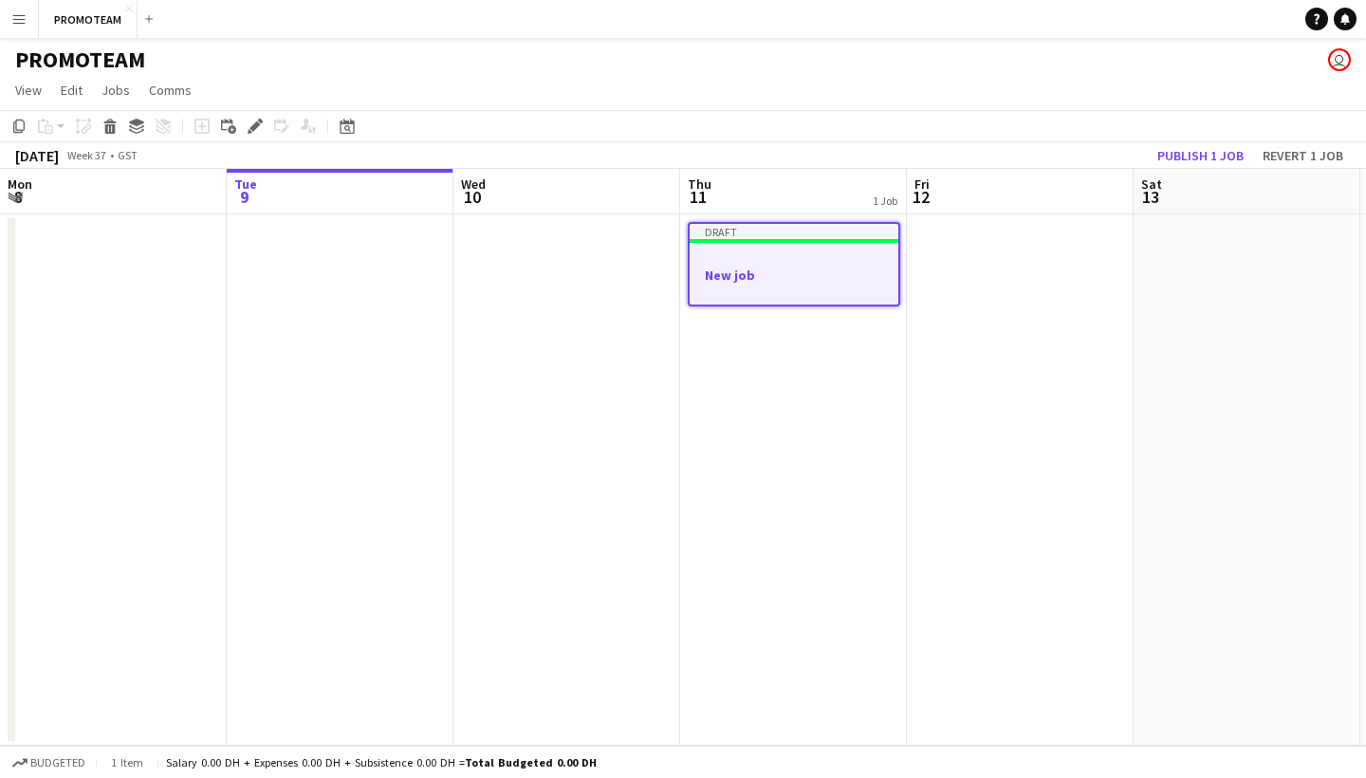
click at [817, 229] on div "Draft" at bounding box center [794, 231] width 209 height 15
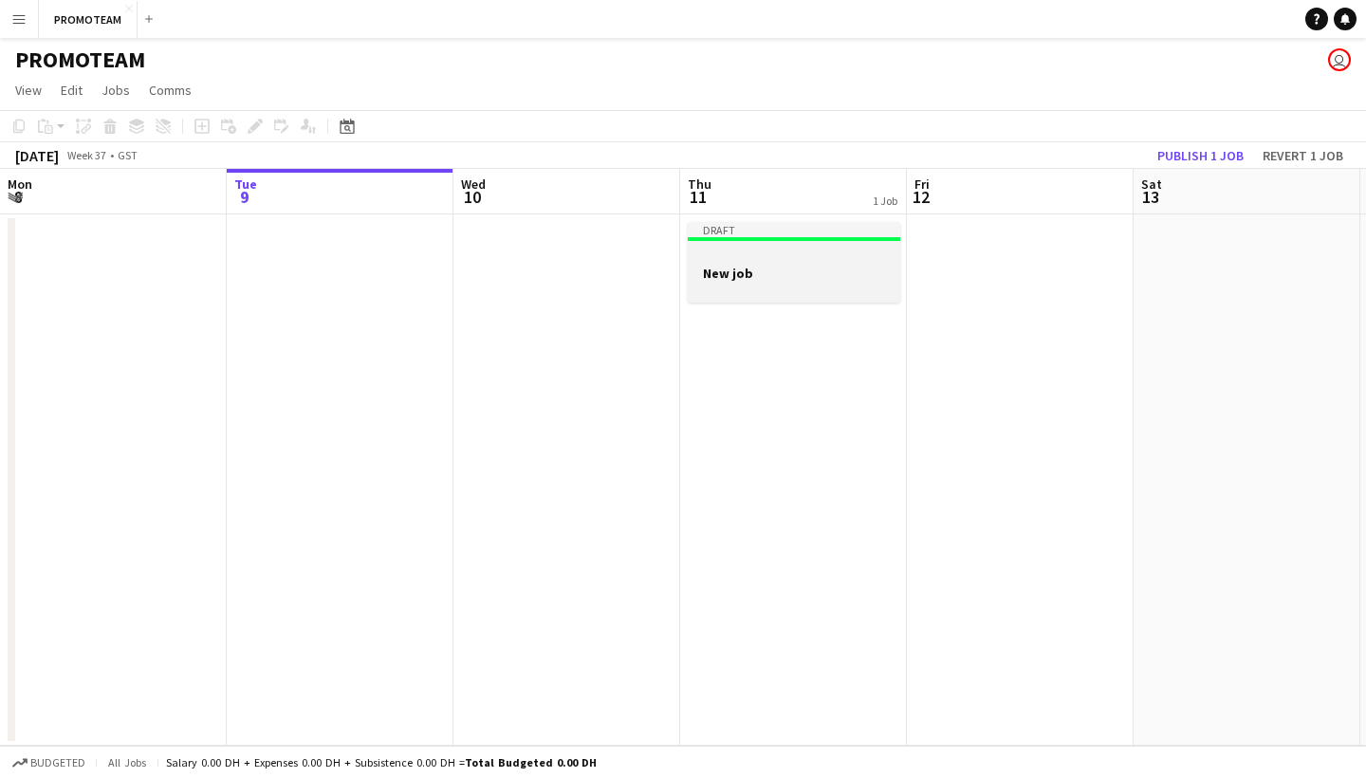
click at [809, 251] on div at bounding box center [794, 256] width 213 height 14
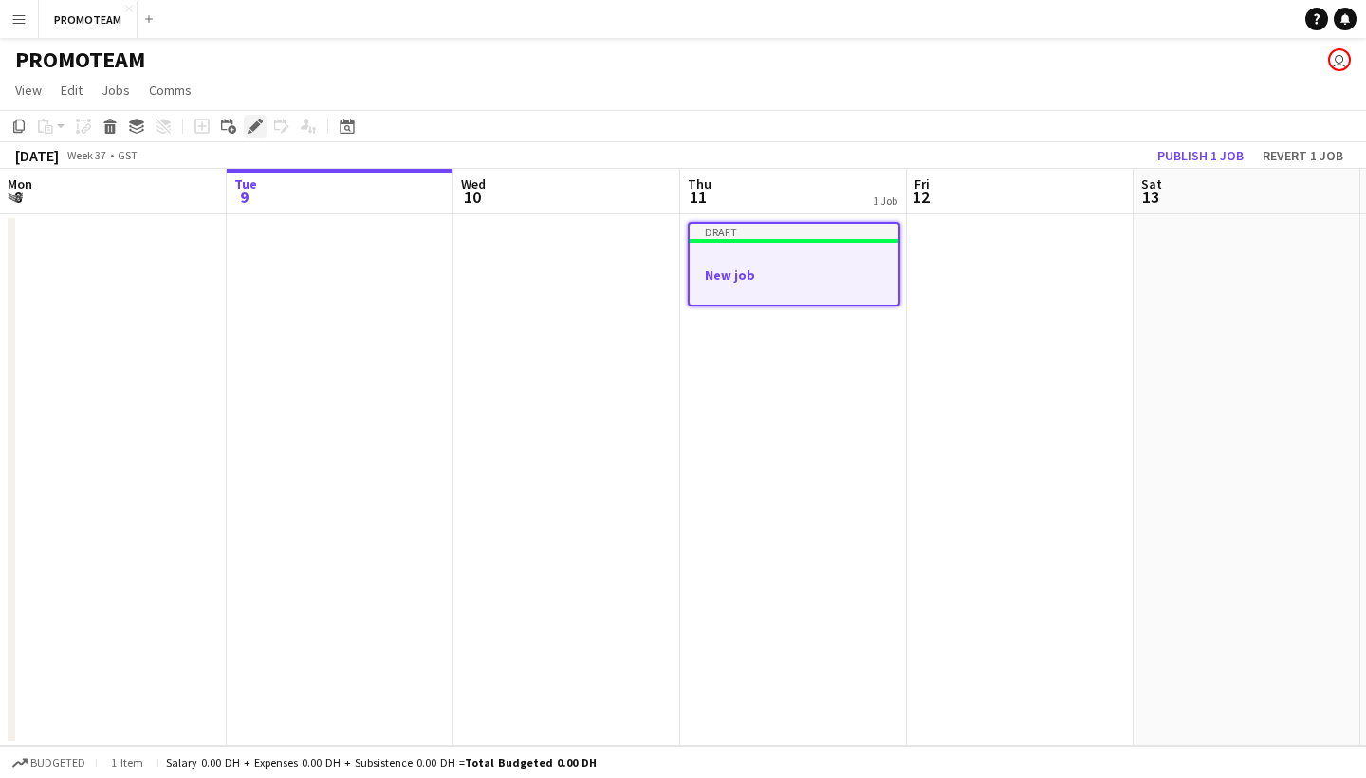
click at [259, 131] on icon "Edit" at bounding box center [255, 126] width 15 height 15
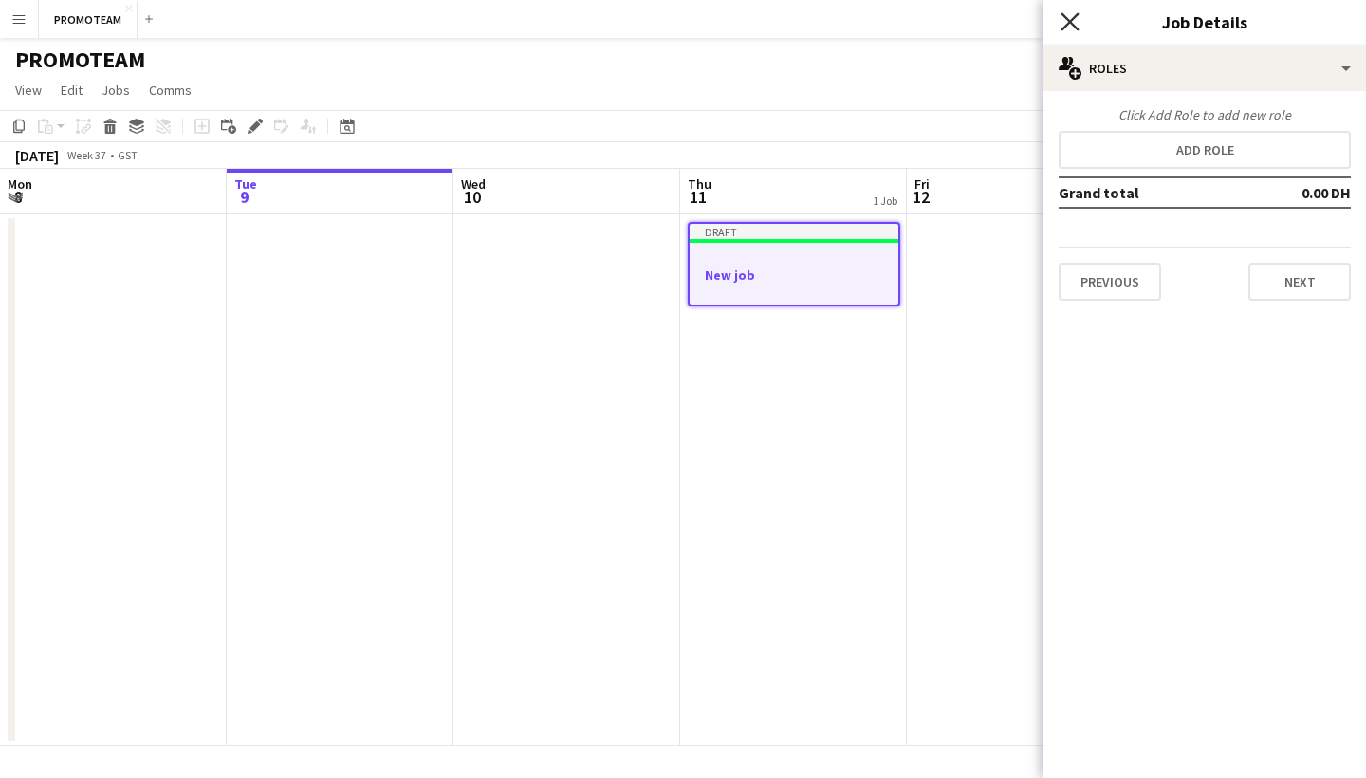
click at [1069, 24] on icon at bounding box center [1070, 21] width 18 height 18
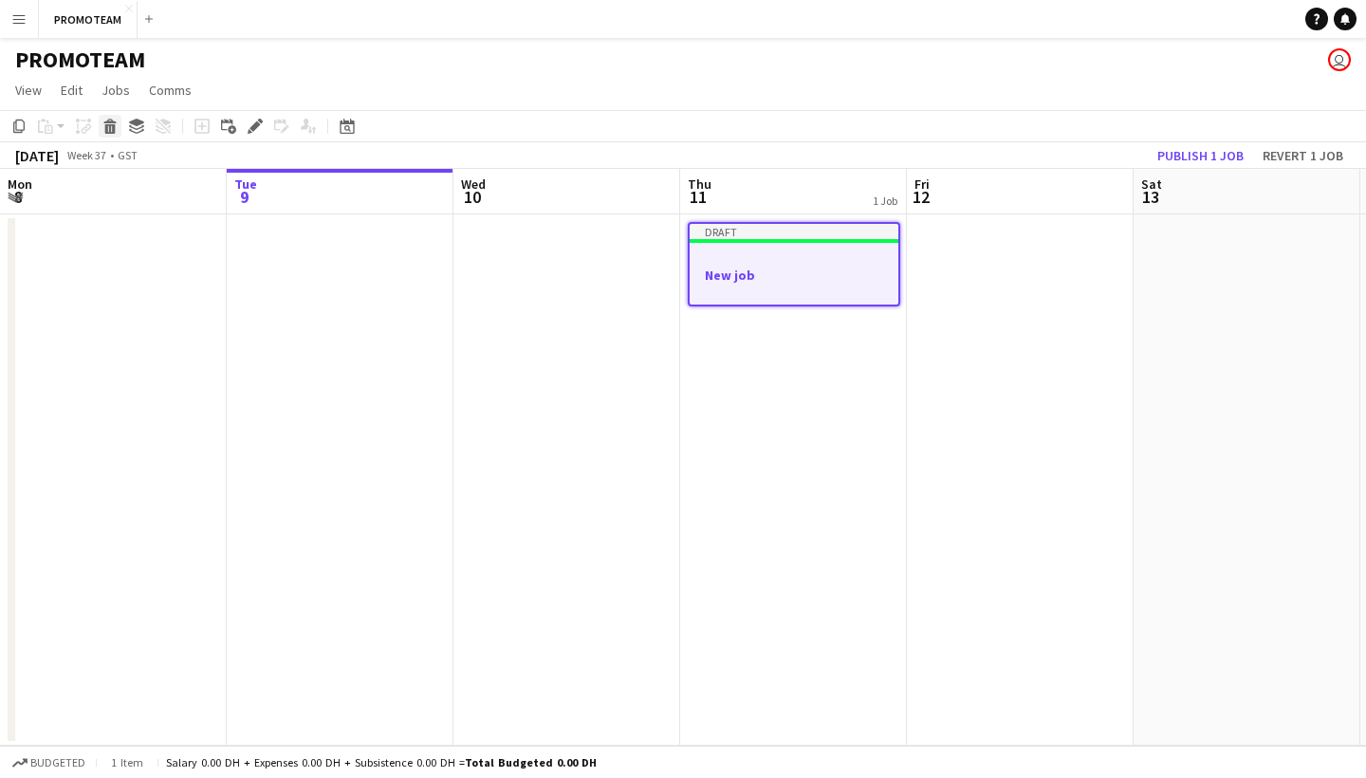
click at [112, 128] on icon "Delete" at bounding box center [109, 126] width 15 height 15
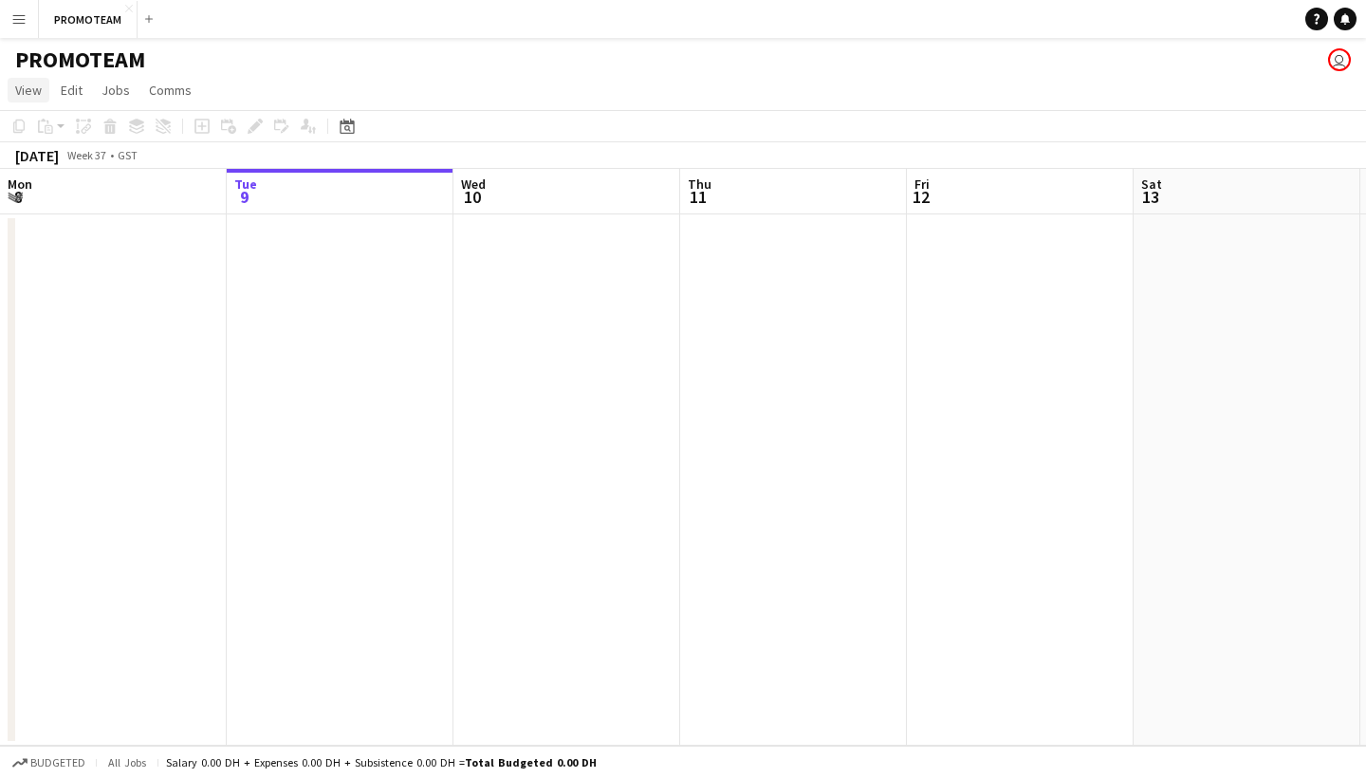
click at [26, 95] on span "View" at bounding box center [28, 90] width 27 height 17
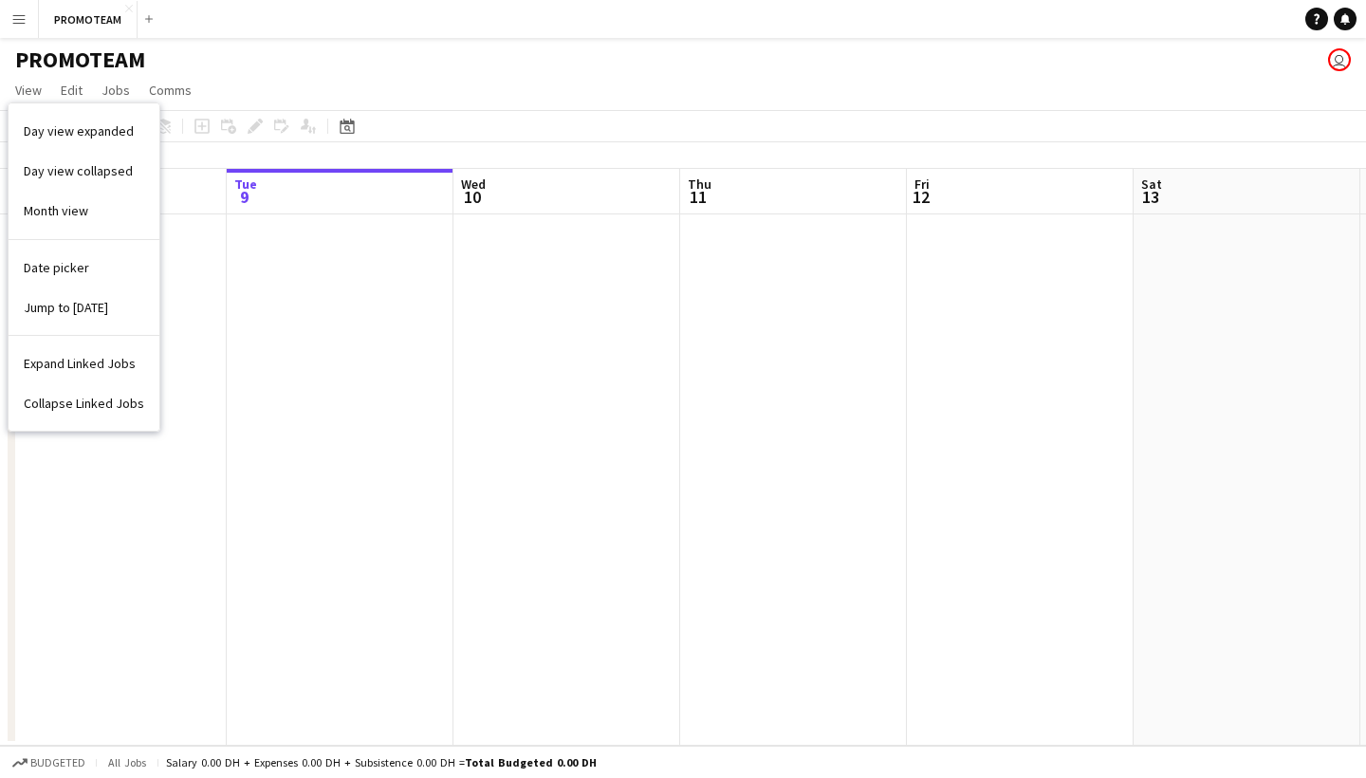
click at [20, 20] on app-icon "Menu" at bounding box center [18, 18] width 15 height 15
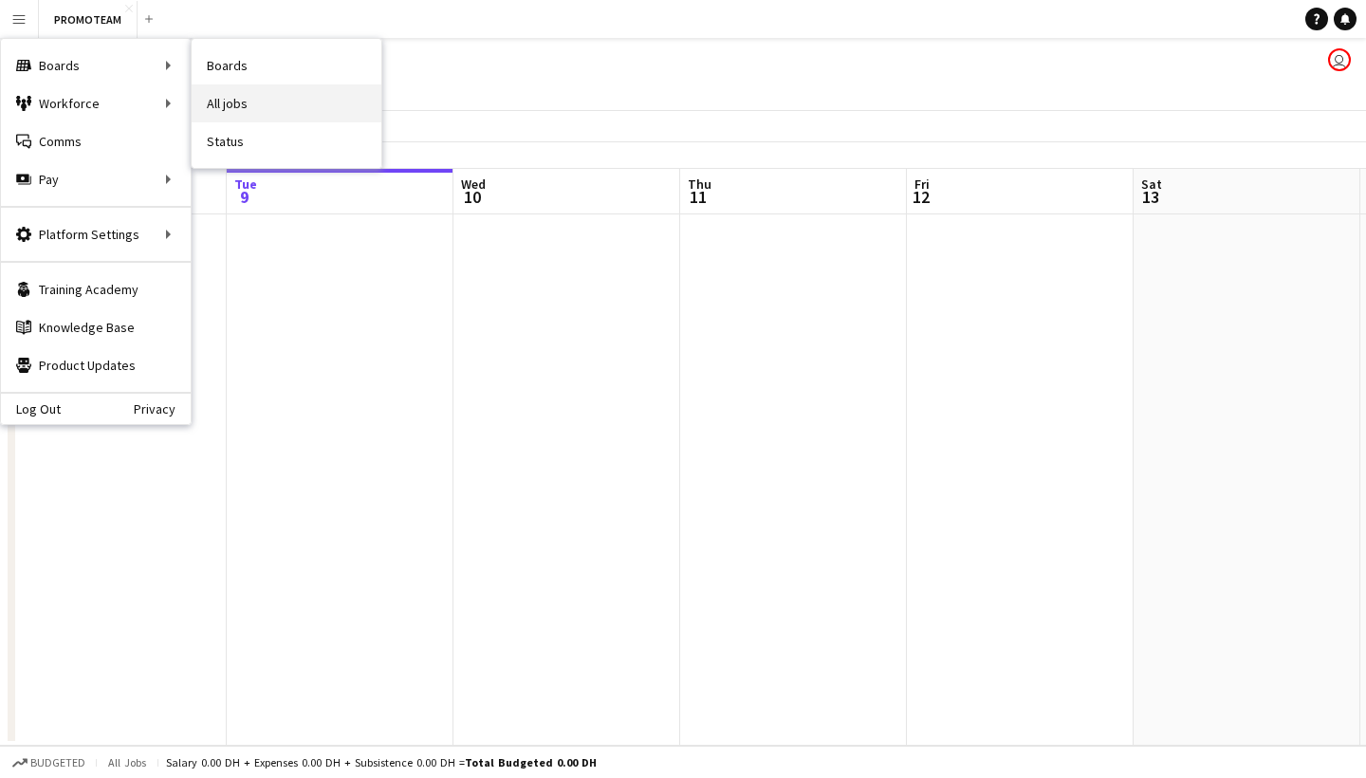
click at [251, 102] on link "All jobs" at bounding box center [287, 103] width 190 height 38
